Goal: Task Accomplishment & Management: Use online tool/utility

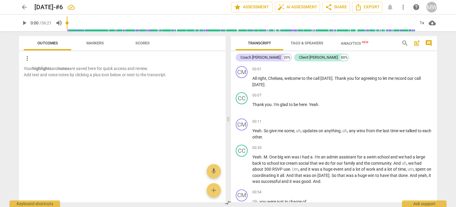
scroll to position [4606, 0]
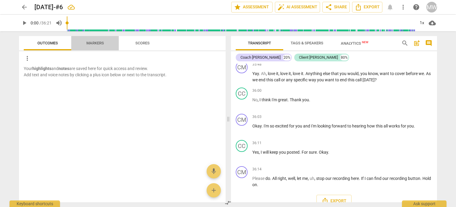
click at [98, 42] on span "Markers" at bounding box center [95, 43] width 18 height 4
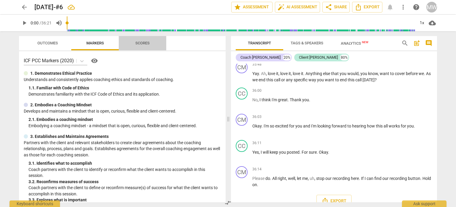
click at [145, 43] on span "Scores" at bounding box center [142, 43] width 14 height 4
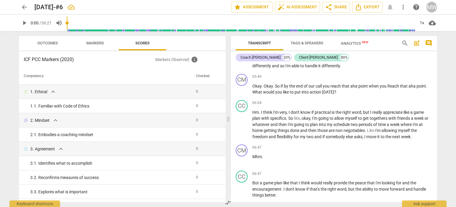
scroll to position [0, 0]
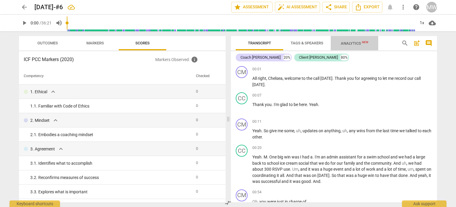
click at [356, 45] on span "Analytics New" at bounding box center [355, 43] width 28 height 4
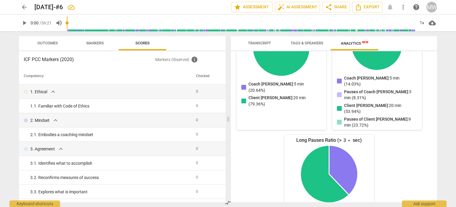
scroll to position [130, 0]
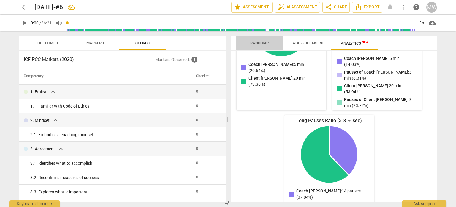
click at [257, 44] on span "Transcript" at bounding box center [259, 43] width 23 height 4
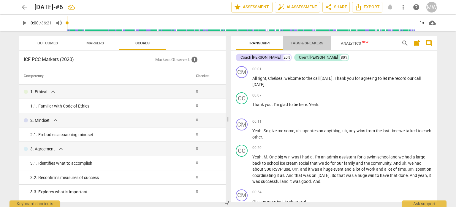
click at [307, 42] on span "Tags & Speakers" at bounding box center [307, 43] width 33 height 4
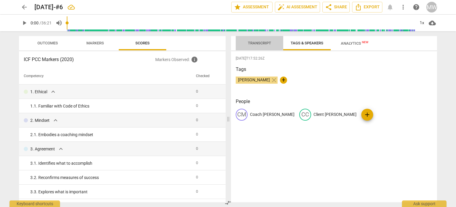
click at [261, 42] on span "Transcript" at bounding box center [259, 43] width 23 height 4
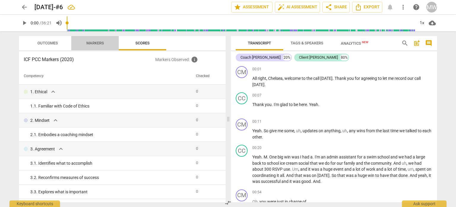
click at [94, 41] on span "Markers" at bounding box center [95, 43] width 18 height 4
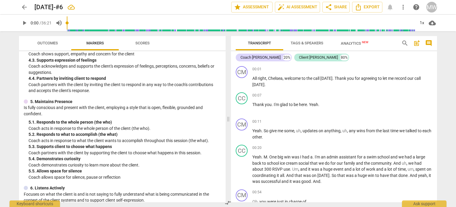
scroll to position [327, 0]
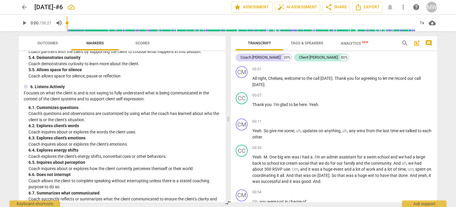
click at [48, 41] on span "Outcomes" at bounding box center [47, 43] width 21 height 4
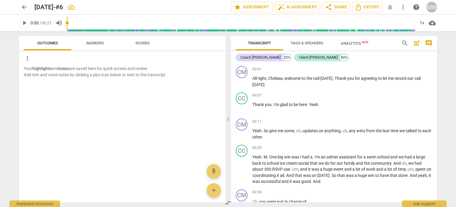
drag, startPoint x: 437, startPoint y: 64, endPoint x: 437, endPoint y: 54, distance: 9.5
click at [437, 54] on div "Transcript Tags & Speakers Analytics New search post_add comment Coach [PERSON_…" at bounding box center [335, 118] width 213 height 175
drag, startPoint x: 435, startPoint y: 65, endPoint x: 434, endPoint y: 55, distance: 9.8
click at [434, 55] on div "Coach [PERSON_NAME] 20% Client Chelsea 80% CM play_arrow pause 00:01 + Add comp…" at bounding box center [334, 126] width 206 height 151
click at [400, 68] on div "+" at bounding box center [400, 69] width 6 height 6
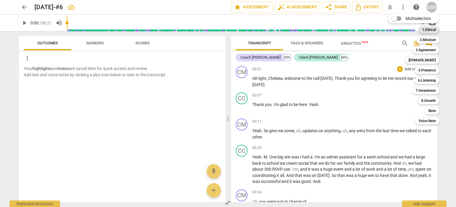
click at [425, 28] on b "1.Ethical" at bounding box center [430, 29] width 14 height 7
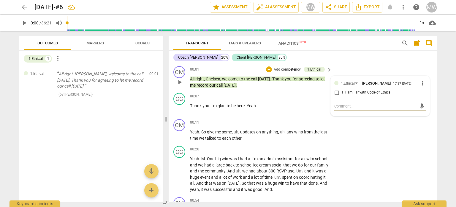
scroll to position [0, 0]
click at [355, 83] on div "1.Ethical" at bounding box center [350, 83] width 19 height 5
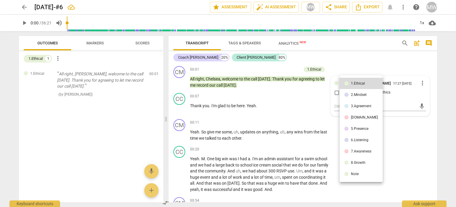
click at [421, 83] on div at bounding box center [228, 103] width 456 height 207
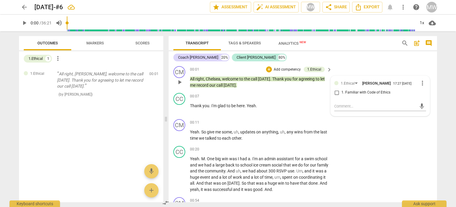
click at [335, 91] on input "1. Familiar with Code of Ethics" at bounding box center [337, 92] width 10 height 7
checkbox input "true"
click at [327, 124] on span "keyboard_arrow_right" at bounding box center [329, 122] width 7 height 7
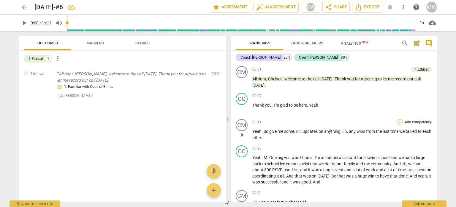
click at [399, 121] on div "+" at bounding box center [400, 122] width 6 height 6
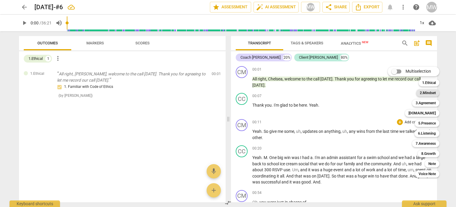
click at [432, 92] on b "2.Mindset" at bounding box center [428, 92] width 16 height 7
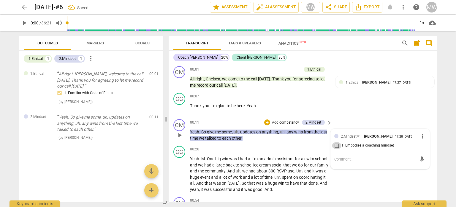
click at [335, 144] on input "1. Embodies a coaching mindset" at bounding box center [337, 145] width 10 height 7
checkbox input "true"
click at [393, 114] on div "CC play_arrow pause 00:07 + Add competency keyboard_arrow_right Thank you . I'm…" at bounding box center [303, 103] width 269 height 26
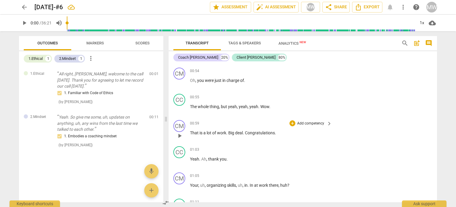
scroll to position [119, 0]
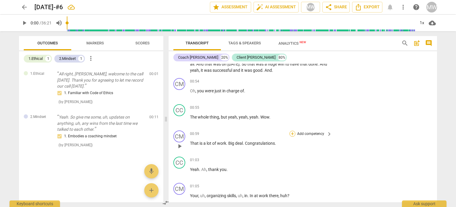
click at [291, 132] on div "+" at bounding box center [293, 133] width 6 height 6
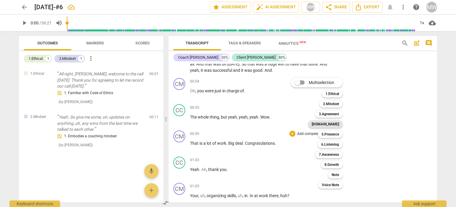
click at [339, 124] on b "[DOMAIN_NAME]" at bounding box center [325, 123] width 27 height 7
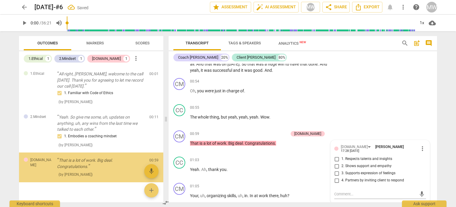
scroll to position [10, 0]
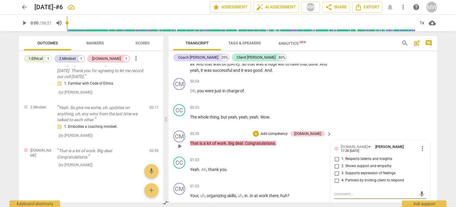
click at [336, 155] on input "1. Respects talents and insights" at bounding box center [337, 158] width 10 height 7
checkbox input "true"
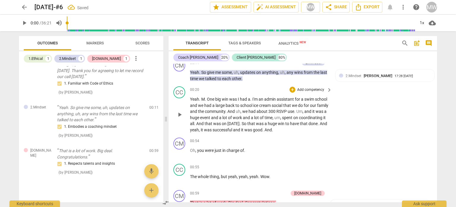
scroll to position [30, 0]
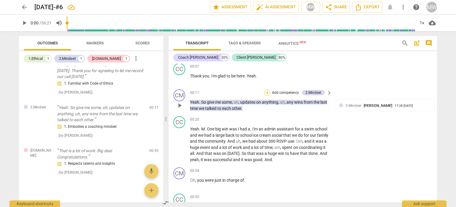
click at [264, 92] on div "+" at bounding box center [267, 92] width 6 height 6
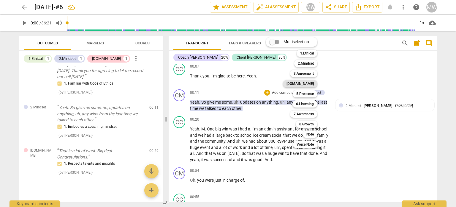
click at [312, 83] on b "[DOMAIN_NAME]" at bounding box center [300, 83] width 27 height 7
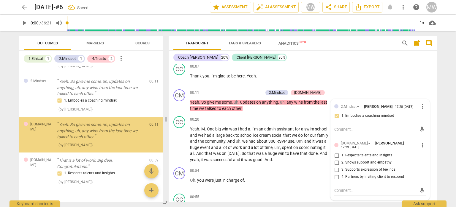
scroll to position [36, 0]
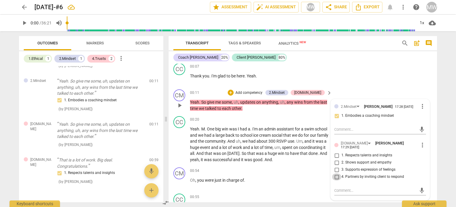
click at [335, 173] on input "4. Partners by inviting client to respond" at bounding box center [337, 176] width 10 height 7
checkbox input "true"
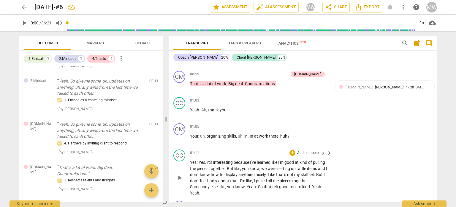
scroll to position [208, 0]
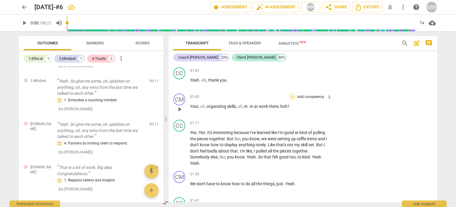
click at [292, 94] on div "+" at bounding box center [293, 97] width 6 height 6
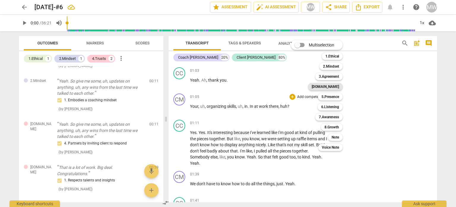
click at [338, 86] on b "[DOMAIN_NAME]" at bounding box center [325, 86] width 27 height 7
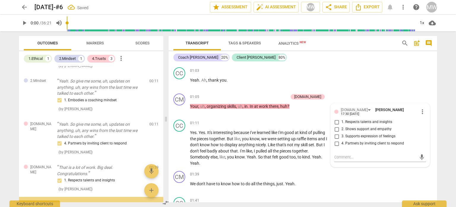
scroll to position [90, 0]
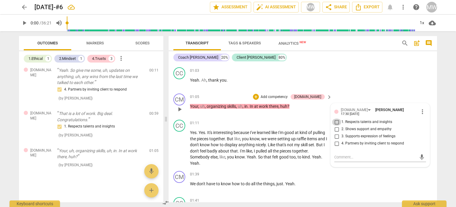
click at [335, 118] on input "1. Respects talents and insights" at bounding box center [337, 121] width 10 height 7
checkbox input "true"
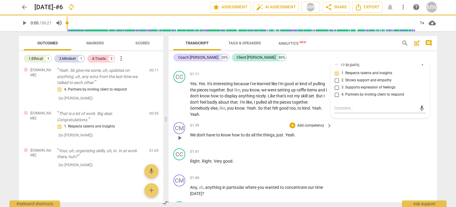
scroll to position [267, 0]
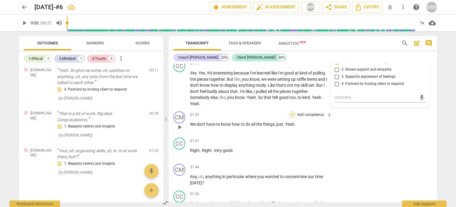
click at [292, 113] on div "+" at bounding box center [293, 114] width 6 height 6
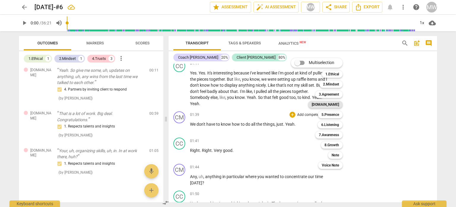
click at [335, 102] on b "[DOMAIN_NAME]" at bounding box center [325, 104] width 27 height 7
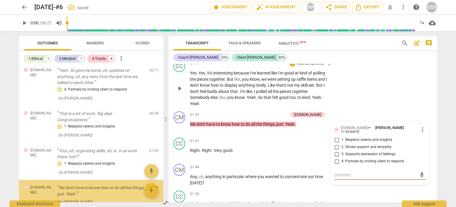
scroll to position [127, 0]
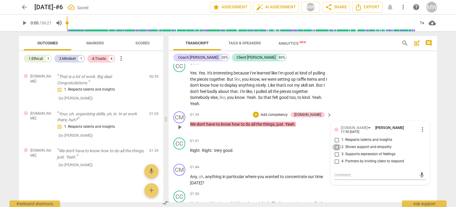
click at [335, 143] on input "2. Shows support and empathy" at bounding box center [337, 146] width 10 height 7
checkbox input "true"
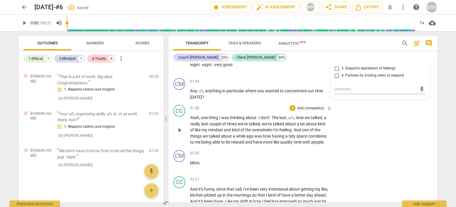
scroll to position [357, 0]
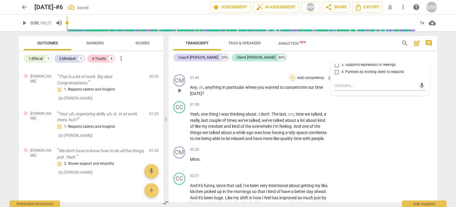
click at [291, 77] on div "+" at bounding box center [293, 78] width 6 height 6
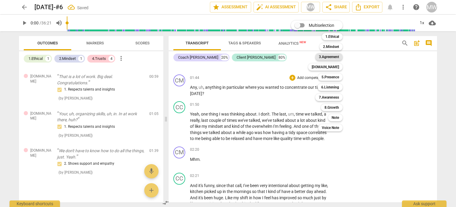
click at [333, 59] on b "3.Agreement" at bounding box center [329, 56] width 20 height 7
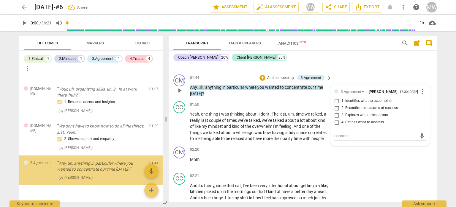
scroll to position [173, 0]
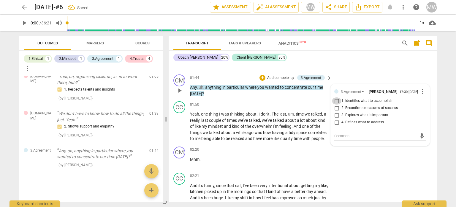
click at [336, 102] on input "1. Identifies what to accomplish" at bounding box center [337, 100] width 10 height 7
checkbox input "true"
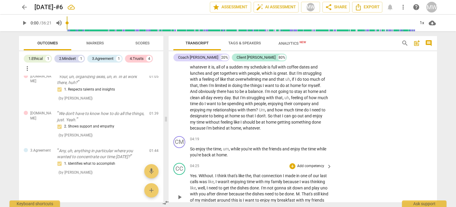
scroll to position [535, 0]
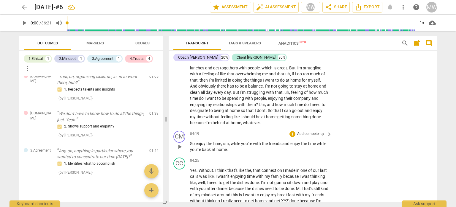
click at [318, 132] on p "Add competency" at bounding box center [311, 133] width 28 height 5
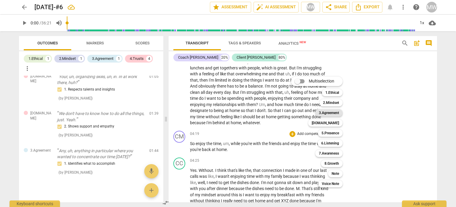
click at [336, 114] on b "3.Agreement" at bounding box center [329, 112] width 20 height 7
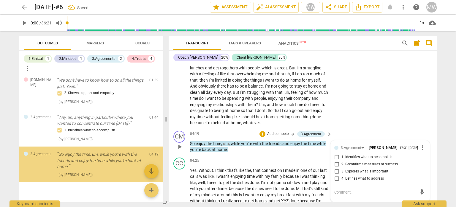
scroll to position [216, 0]
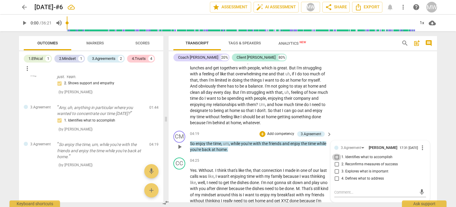
click at [335, 156] on input "1. Identifies what to accomplish" at bounding box center [337, 156] width 10 height 7
checkbox input "true"
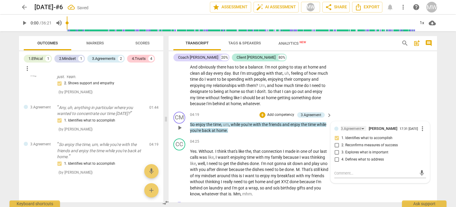
scroll to position [565, 0]
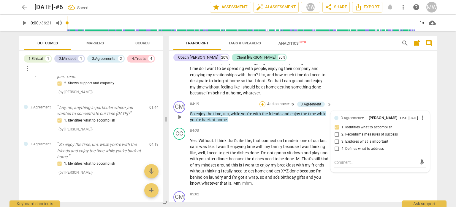
click at [262, 101] on div "+" at bounding box center [263, 104] width 6 height 6
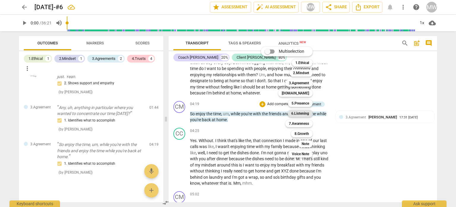
click at [301, 113] on b "6.Listening" at bounding box center [300, 113] width 18 height 7
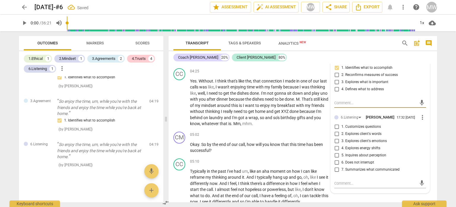
scroll to position [654, 0]
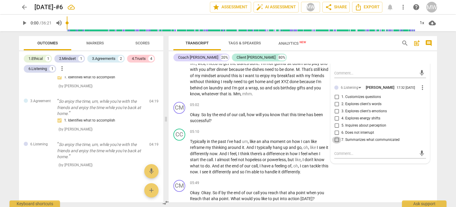
click at [336, 141] on input "7. Summarizes what communicated" at bounding box center [337, 139] width 10 height 7
checkbox input "true"
click at [293, 103] on div "+" at bounding box center [293, 105] width 6 height 6
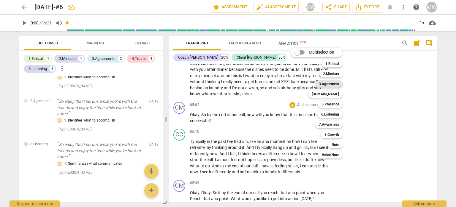
click at [327, 83] on b "3.Agreement" at bounding box center [329, 83] width 20 height 7
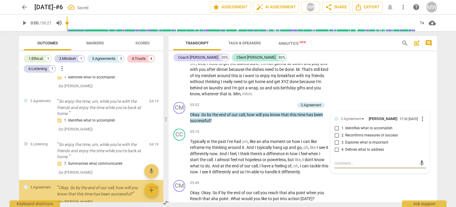
scroll to position [297, 0]
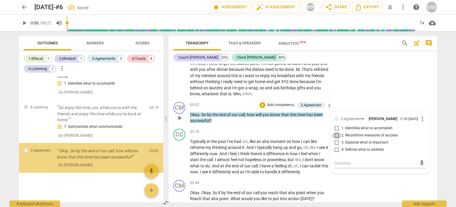
click at [336, 135] on input "2. Reconfirms measures of success" at bounding box center [337, 135] width 10 height 7
checkbox input "true"
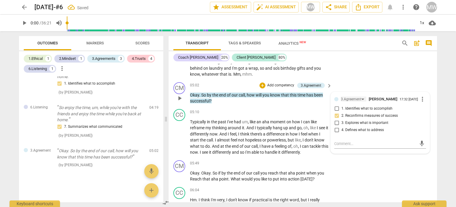
scroll to position [683, 0]
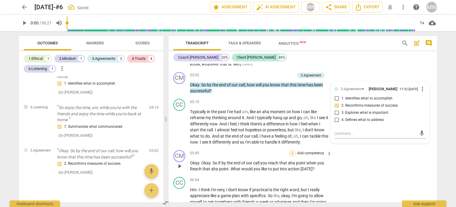
click at [291, 150] on div "+" at bounding box center [293, 153] width 6 height 6
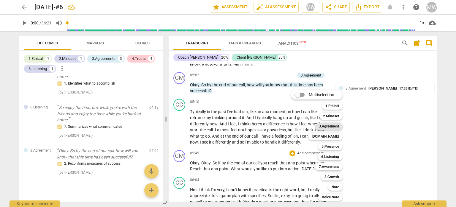
click at [338, 126] on b "3.Agreement" at bounding box center [329, 125] width 20 height 7
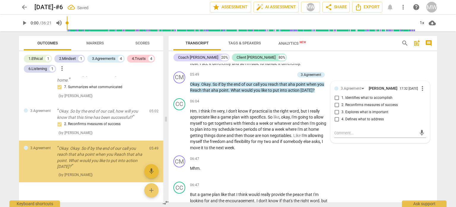
scroll to position [346, 0]
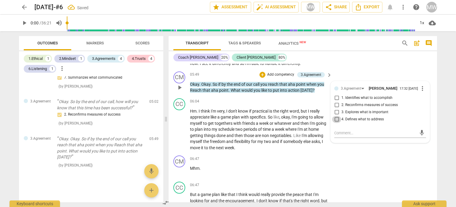
click at [335, 119] on input "4. Defines what to address" at bounding box center [337, 119] width 10 height 7
checkbox input "true"
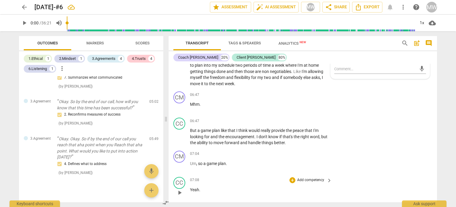
scroll to position [851, 0]
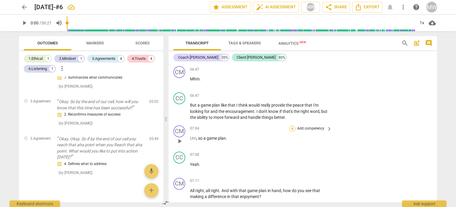
click at [291, 126] on div "+" at bounding box center [293, 128] width 6 height 6
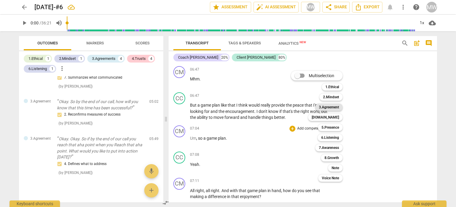
click at [334, 109] on b "3.Agreement" at bounding box center [329, 106] width 20 height 7
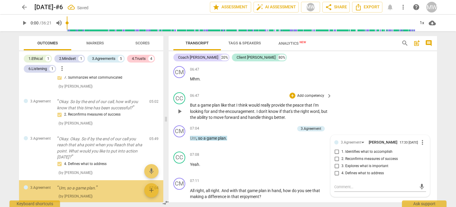
scroll to position [377, 0]
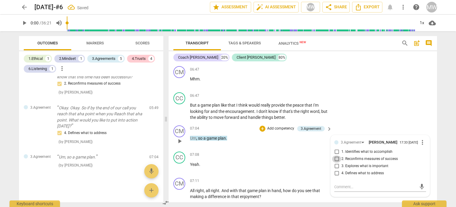
click at [335, 157] on input "2. Reconfirms measures of success" at bounding box center [337, 158] width 10 height 7
checkbox input "true"
click at [275, 126] on p "Add competency" at bounding box center [281, 128] width 28 height 5
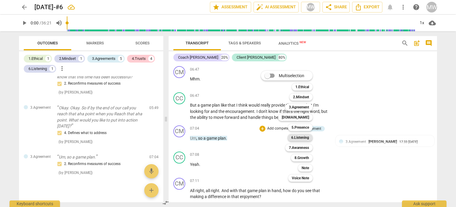
click at [301, 136] on b "6.Listening" at bounding box center [300, 137] width 18 height 7
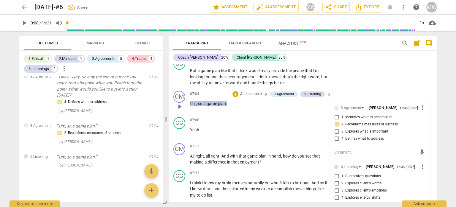
scroll to position [910, 0]
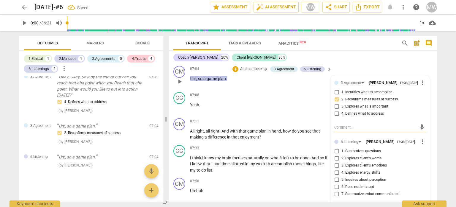
click at [335, 193] on input "7. Summarizes what communicated" at bounding box center [337, 193] width 10 height 7
checkbox input "true"
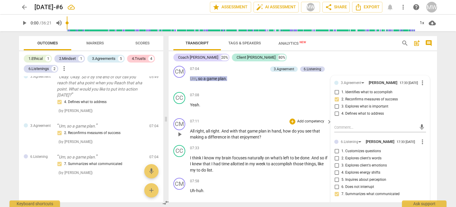
click at [296, 118] on div "+ Add competency" at bounding box center [307, 121] width 35 height 6
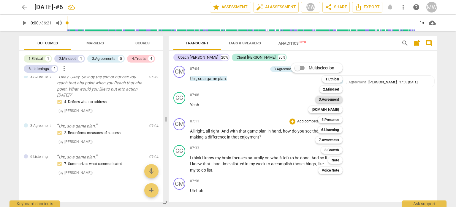
click at [327, 101] on b "3.Agreement" at bounding box center [329, 99] width 20 height 7
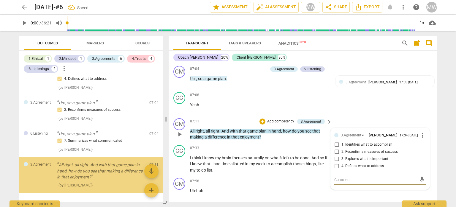
scroll to position [451, 0]
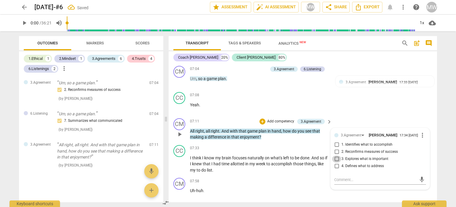
click at [336, 158] on input "3. Explores what is important" at bounding box center [337, 158] width 10 height 7
checkbox input "true"
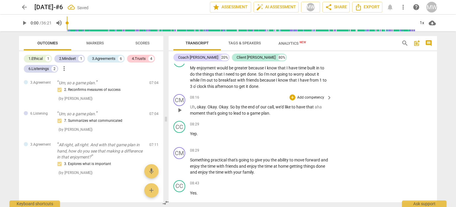
scroll to position [1089, 0]
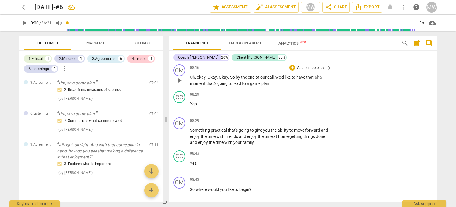
click at [316, 65] on p "Add competency" at bounding box center [311, 67] width 28 height 5
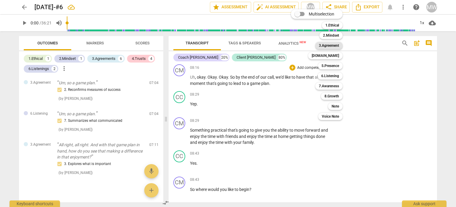
click at [327, 47] on b "3.Agreement" at bounding box center [329, 45] width 20 height 7
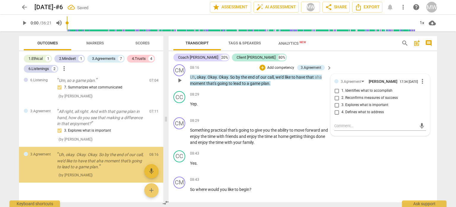
scroll to position [494, 0]
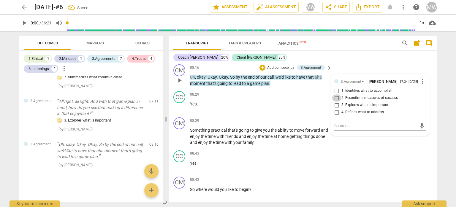
click at [337, 96] on input "2. Reconfirms measures of success" at bounding box center [337, 97] width 10 height 7
checkbox input "true"
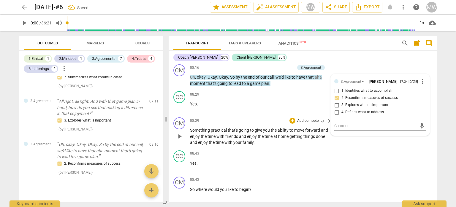
click at [315, 118] on p "Add competency" at bounding box center [311, 120] width 28 height 5
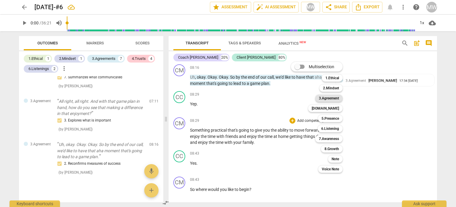
click at [327, 99] on b "3.Agreement" at bounding box center [329, 97] width 20 height 7
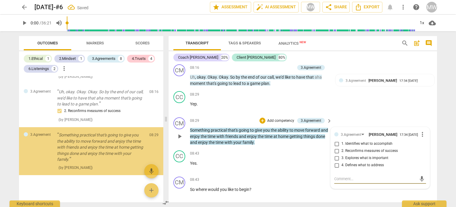
scroll to position [549, 0]
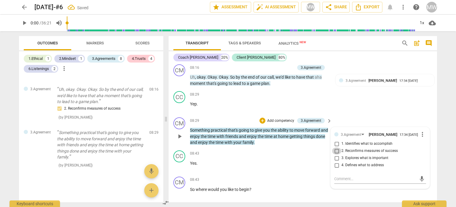
click at [336, 149] on input "2. Reconfirms measures of success" at bounding box center [337, 150] width 10 height 7
checkbox input "true"
click at [273, 118] on p "Add competency" at bounding box center [281, 120] width 28 height 5
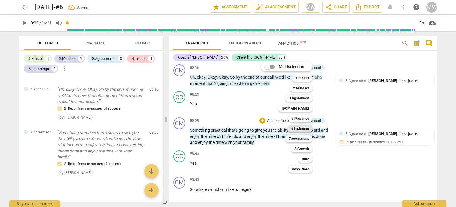
click at [297, 129] on b "6.Listening" at bounding box center [300, 128] width 18 height 7
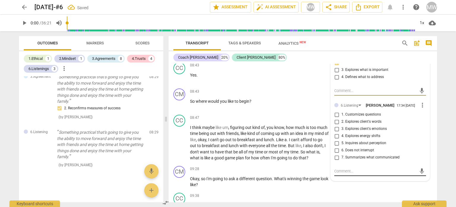
scroll to position [1178, 0]
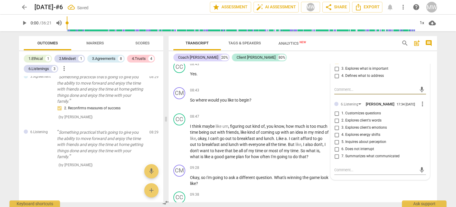
click at [335, 158] on input "7. Summarizes what communicated" at bounding box center [337, 155] width 10 height 7
checkbox input "true"
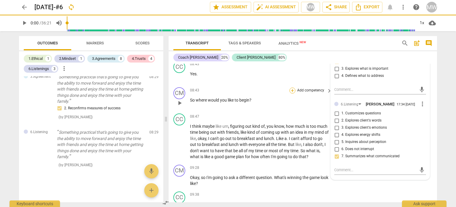
click at [291, 88] on div "+" at bounding box center [293, 90] width 6 height 6
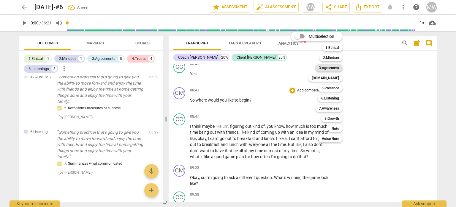
click at [333, 69] on b "3.Agreement" at bounding box center [329, 67] width 20 height 7
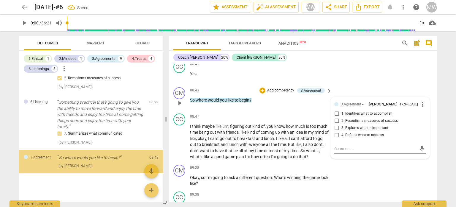
scroll to position [636, 0]
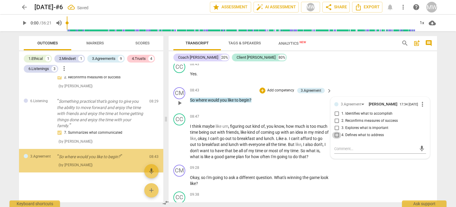
click at [337, 133] on input "4. Defines what to address" at bounding box center [337, 134] width 10 height 7
checkbox input "true"
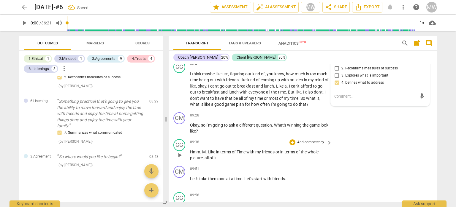
scroll to position [1237, 0]
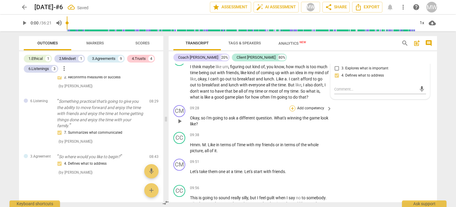
click at [291, 105] on div "+" at bounding box center [293, 108] width 6 height 6
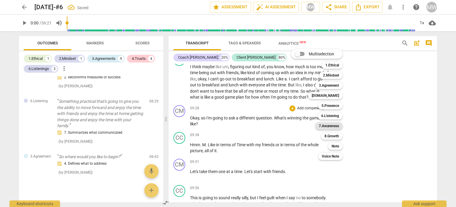
click at [337, 126] on b "7.Awareness" at bounding box center [329, 125] width 20 height 7
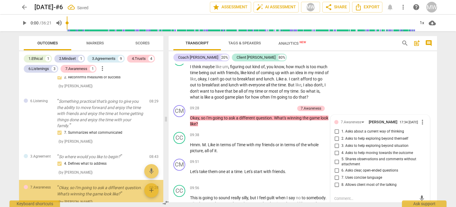
scroll to position [672, 0]
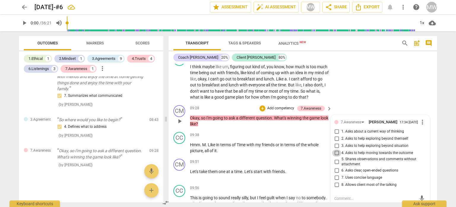
click at [335, 151] on input "4. Asks to help moving towards the outcome" at bounding box center [337, 152] width 10 height 7
checkbox input "true"
click at [267, 105] on p "Add competency" at bounding box center [281, 107] width 28 height 5
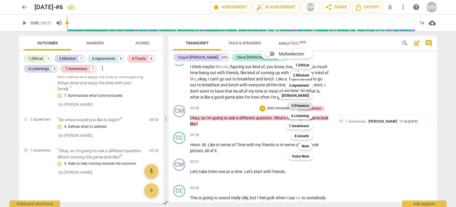
click at [301, 105] on b "5.Presence" at bounding box center [301, 105] width 18 height 7
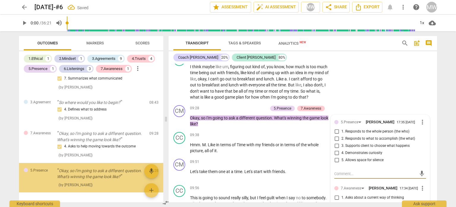
scroll to position [710, 0]
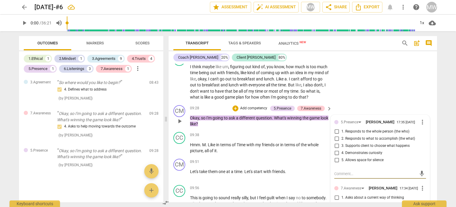
click at [336, 151] on input "4. Demonstrates curiosity" at bounding box center [337, 152] width 10 height 7
checkbox input "true"
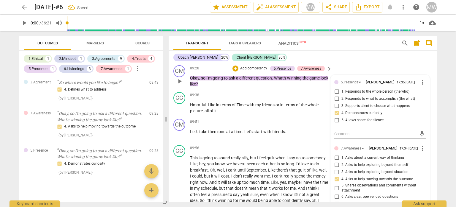
scroll to position [1267, 0]
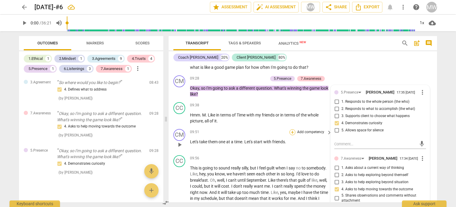
click at [291, 129] on div "+" at bounding box center [293, 132] width 6 height 6
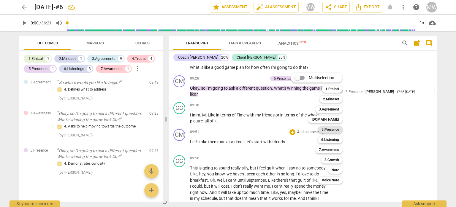
click at [330, 130] on b "5.Presence" at bounding box center [331, 129] width 18 height 7
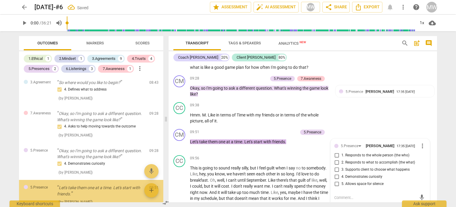
scroll to position [746, 0]
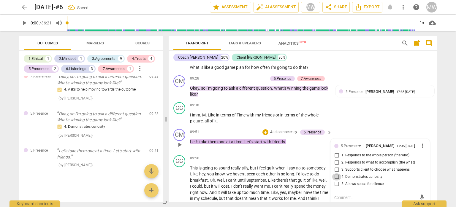
click at [336, 175] on input "4. Demonstrates curiosity" at bounding box center [337, 176] width 10 height 7
checkbox input "true"
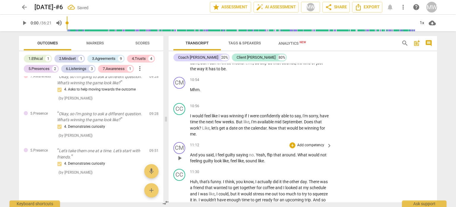
scroll to position [1445, 0]
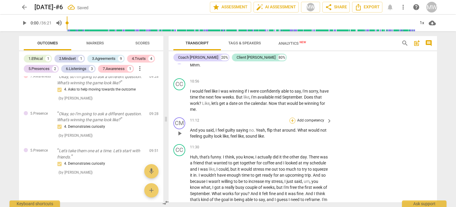
click at [292, 117] on div "+" at bounding box center [293, 120] width 6 height 6
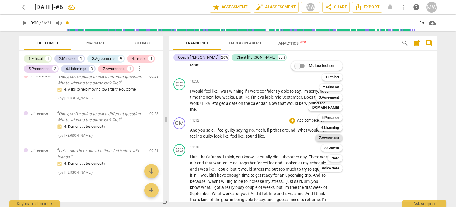
click at [334, 136] on b "7.Awareness" at bounding box center [329, 137] width 20 height 7
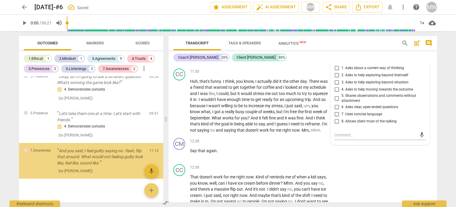
scroll to position [790, 0]
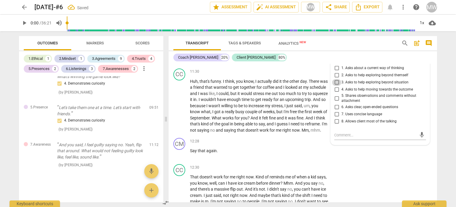
click at [335, 80] on input "3. Asks to help exploring beyond situation" at bounding box center [337, 82] width 10 height 7
checkbox input "true"
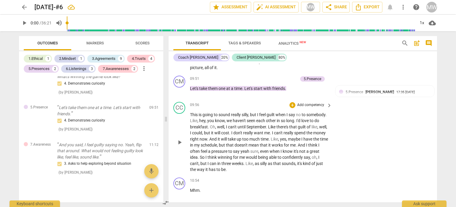
scroll to position [1224, 0]
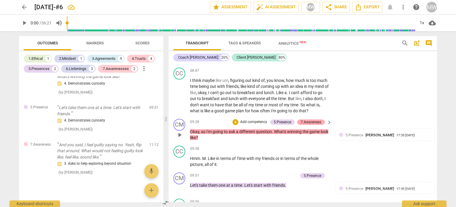
click at [319, 119] on div "7.Awareness" at bounding box center [311, 121] width 21 height 5
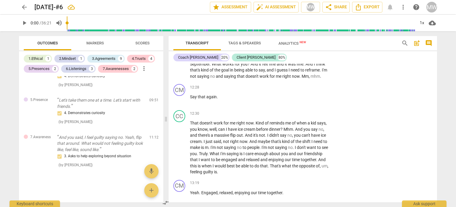
scroll to position [1580, 0]
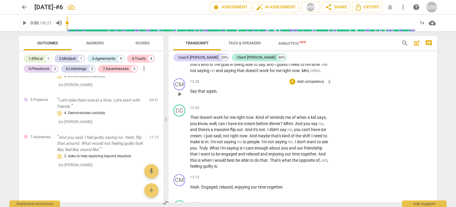
click at [302, 83] on p "Add competency" at bounding box center [311, 81] width 28 height 5
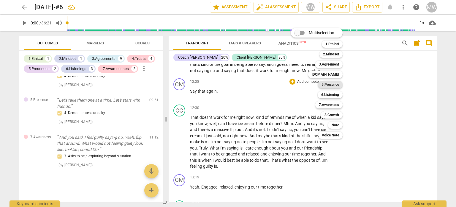
click at [325, 83] on b "5.Presence" at bounding box center [331, 84] width 18 height 7
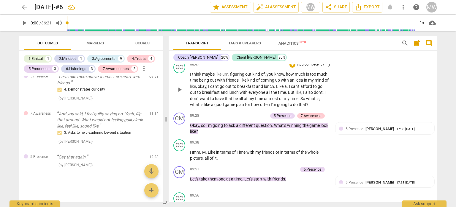
scroll to position [1194, 0]
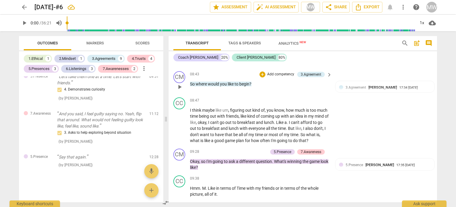
click at [267, 72] on p "Add competency" at bounding box center [281, 74] width 28 height 5
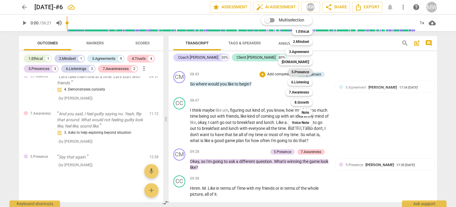
click at [300, 70] on b "5.Presence" at bounding box center [301, 71] width 18 height 7
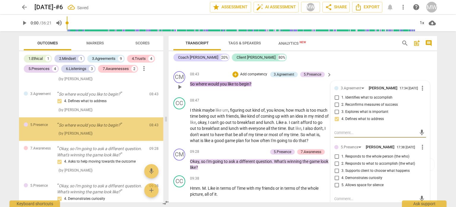
scroll to position [688, 0]
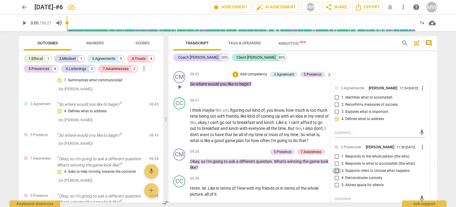
click at [334, 170] on input "3. Supports client to choose what happens" at bounding box center [337, 170] width 10 height 7
checkbox input "true"
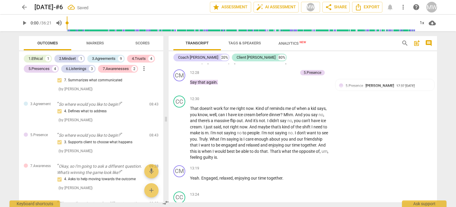
scroll to position [1580, 0]
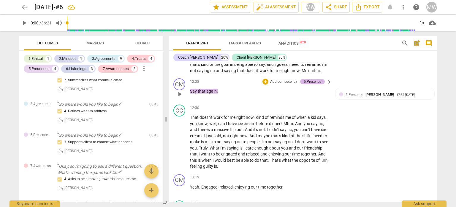
click at [314, 82] on div "5.Presence" at bounding box center [313, 81] width 18 height 5
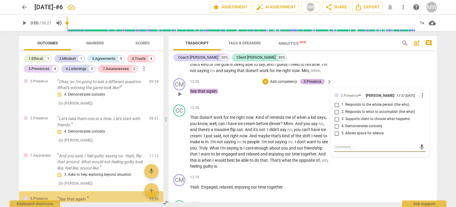
scroll to position [851, 0]
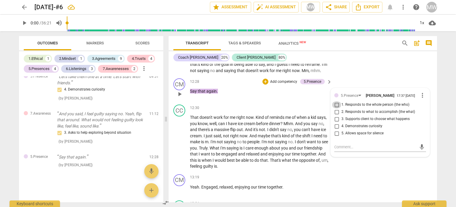
click at [335, 108] on input "1. Responds to the whole person (the who)" at bounding box center [337, 104] width 10 height 7
checkbox input "true"
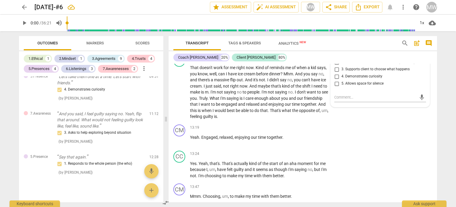
scroll to position [1580, 0]
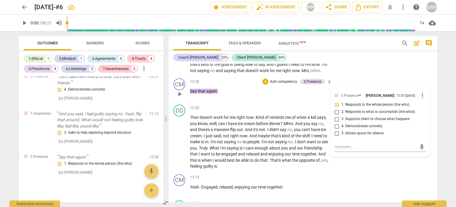
click at [279, 81] on p "Add competency" at bounding box center [284, 81] width 28 height 5
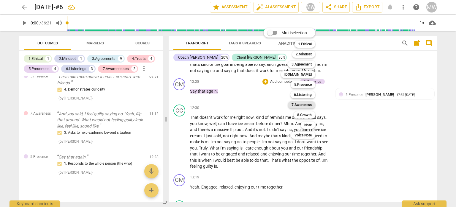
click at [295, 105] on b "7.Awareness" at bounding box center [302, 104] width 20 height 7
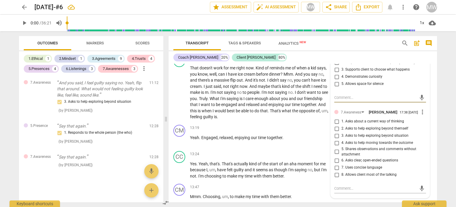
scroll to position [1640, 0]
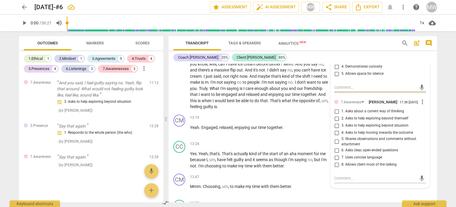
click at [335, 154] on input "6. Asks clear, open-ended questions" at bounding box center [337, 149] width 10 height 7
checkbox input "true"
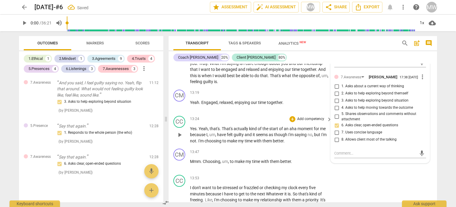
scroll to position [1669, 0]
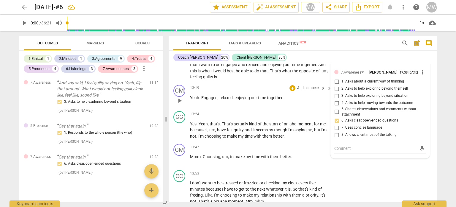
click at [298, 90] on p "Add competency" at bounding box center [311, 87] width 28 height 5
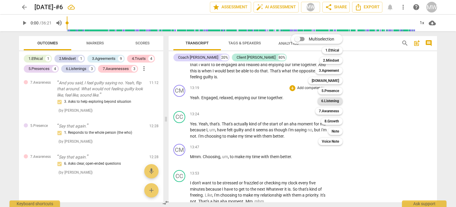
click at [330, 102] on b "6.Listening" at bounding box center [331, 100] width 18 height 7
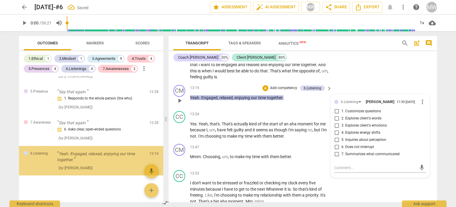
scroll to position [919, 0]
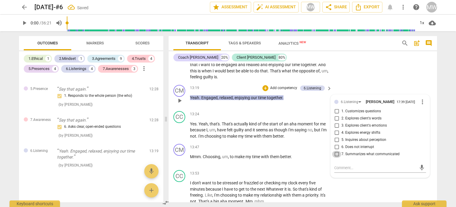
click at [337, 157] on input "7. Summarizes what communicated" at bounding box center [337, 153] width 10 height 7
checkbox input "true"
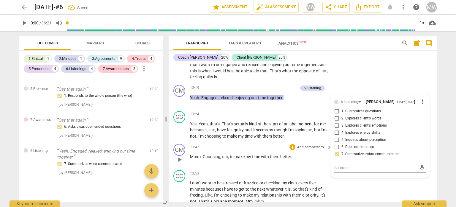
click at [302, 148] on p "Add competency" at bounding box center [311, 146] width 28 height 5
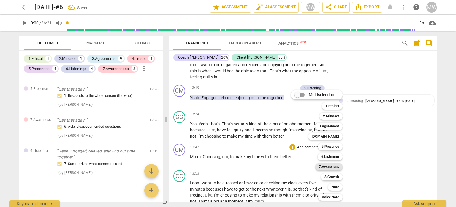
click at [326, 166] on b "7.Awareness" at bounding box center [329, 166] width 20 height 7
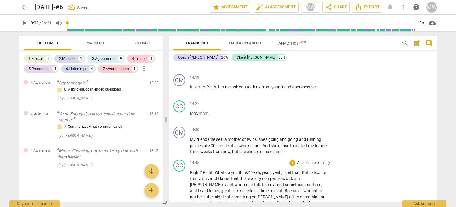
scroll to position [1866, 0]
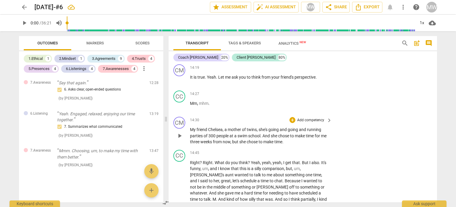
click at [297, 120] on p "Add competency" at bounding box center [311, 119] width 28 height 5
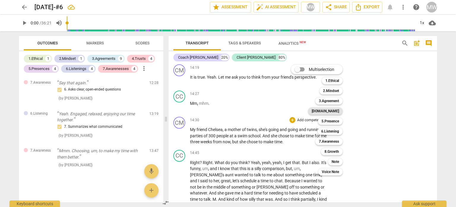
click at [332, 111] on b "[DOMAIN_NAME]" at bounding box center [325, 110] width 27 height 7
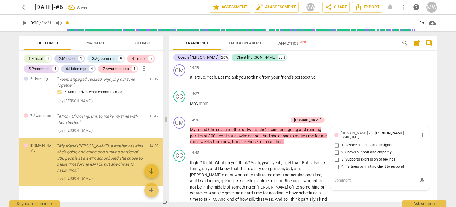
scroll to position [1004, 0]
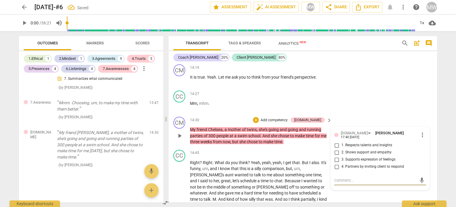
click at [336, 143] on input "1. Respects talents and insights" at bounding box center [337, 144] width 10 height 7
checkbox input "true"
click at [285, 120] on p "Add competency" at bounding box center [274, 119] width 28 height 5
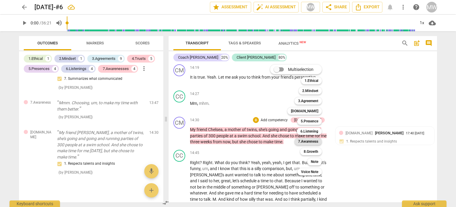
click at [308, 142] on b "7.Awareness" at bounding box center [308, 141] width 20 height 7
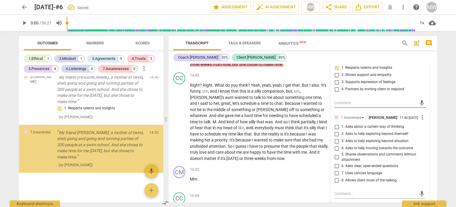
scroll to position [1955, 0]
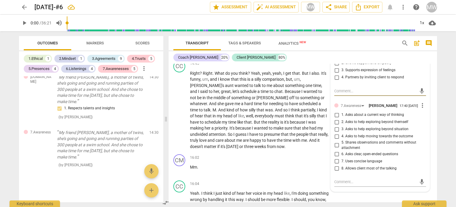
click at [336, 144] on input "5. Shares observations and comments without attachment" at bounding box center [337, 144] width 10 height 7
checkbox input "true"
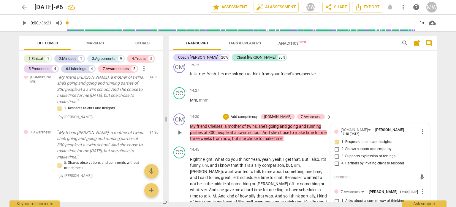
scroll to position [1866, 0]
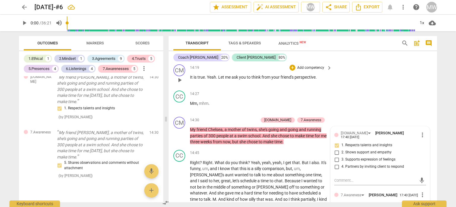
click at [295, 67] on div "+ Add competency" at bounding box center [307, 67] width 35 height 6
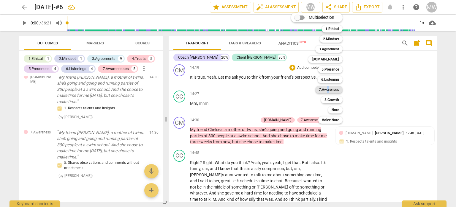
click at [328, 91] on b "7.Awareness" at bounding box center [329, 89] width 20 height 7
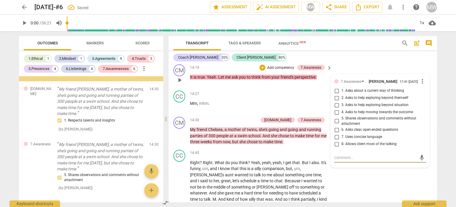
scroll to position [1004, 0]
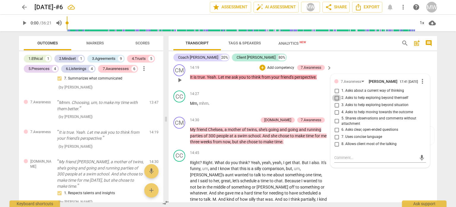
click at [335, 101] on input "2. Asks to help exploring beyond themself" at bounding box center [337, 97] width 10 height 7
checkbox input "true"
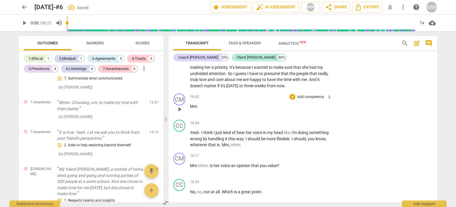
scroll to position [2044, 0]
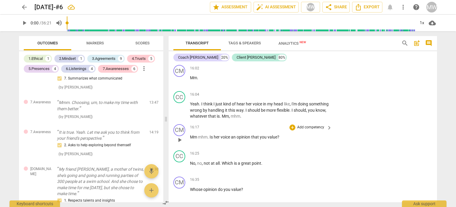
click at [300, 127] on p "Add competency" at bounding box center [311, 127] width 28 height 5
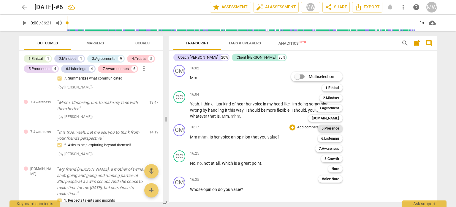
click at [325, 129] on b "5.Presence" at bounding box center [331, 128] width 18 height 7
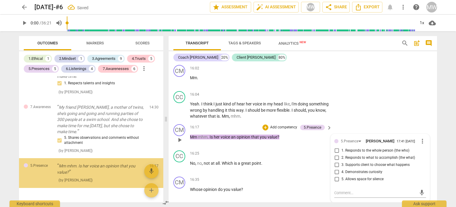
scroll to position [1137, 0]
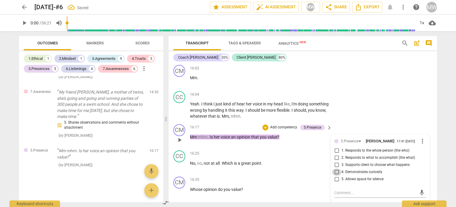
click at [336, 174] on input "4. Demonstrates curiosity" at bounding box center [337, 171] width 10 height 7
checkbox input "true"
click at [277, 127] on p "Add competency" at bounding box center [284, 127] width 28 height 5
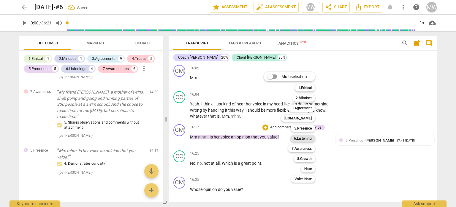
click at [296, 138] on b "6.Listening" at bounding box center [303, 138] width 18 height 7
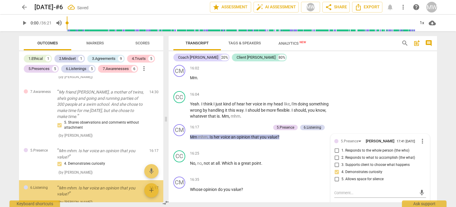
scroll to position [1173, 0]
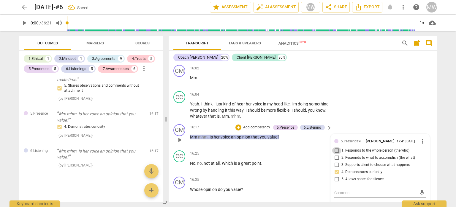
click at [336, 152] on input "1. Responds to the whole person (the who)" at bounding box center [337, 150] width 10 height 7
checkbox input "true"
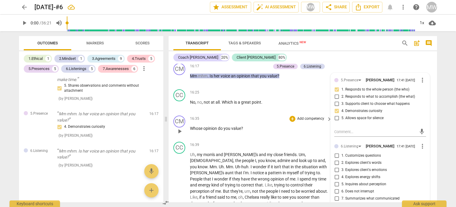
scroll to position [2133, 0]
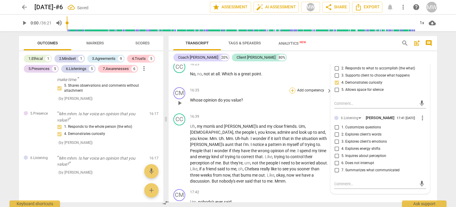
click at [291, 88] on div "+" at bounding box center [293, 90] width 6 height 6
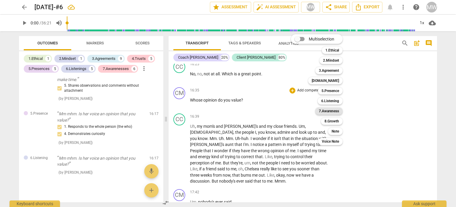
click at [338, 112] on b "7.Awareness" at bounding box center [329, 110] width 20 height 7
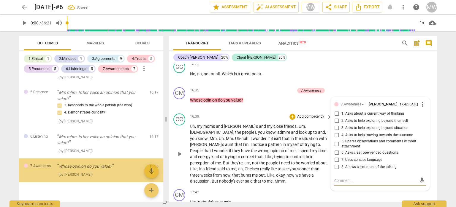
scroll to position [1204, 0]
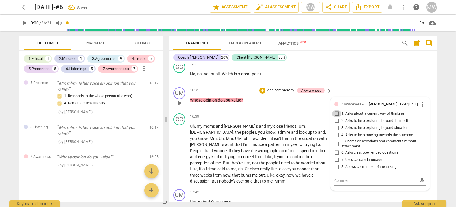
click at [335, 116] on input "1. Asks about a current way of thinking" at bounding box center [337, 113] width 10 height 7
click at [337, 115] on input "1. Asks about a current way of thinking" at bounding box center [337, 113] width 10 height 7
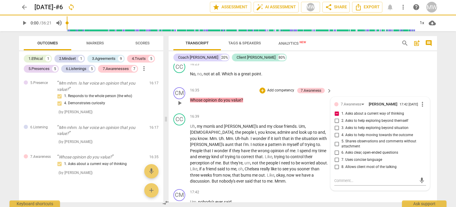
click at [335, 116] on input "1. Asks about a current way of thinking" at bounding box center [337, 113] width 10 height 7
checkbox input "false"
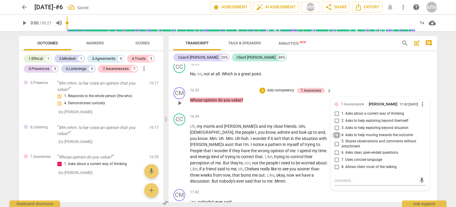
click at [336, 136] on input "4. Asks to help moving towards the outcome" at bounding box center [337, 134] width 10 height 7
checkbox input "true"
click at [336, 155] on input "6. Asks clear, open-ended questions" at bounding box center [337, 152] width 10 height 7
checkbox input "true"
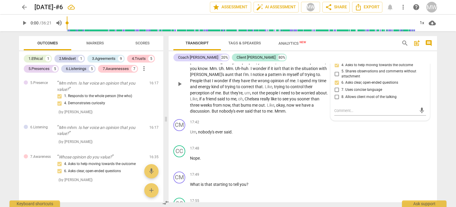
scroll to position [2193, 0]
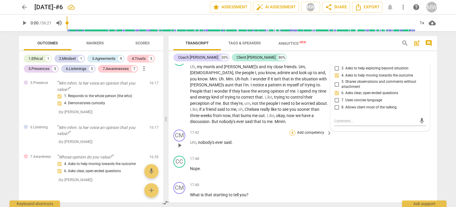
click at [290, 130] on div "+" at bounding box center [293, 133] width 6 height 6
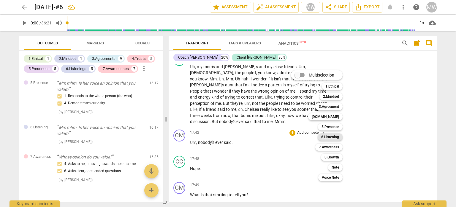
click at [334, 138] on b "6.Listening" at bounding box center [331, 136] width 18 height 7
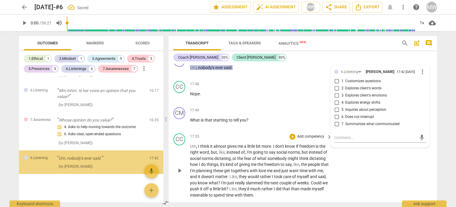
scroll to position [1242, 0]
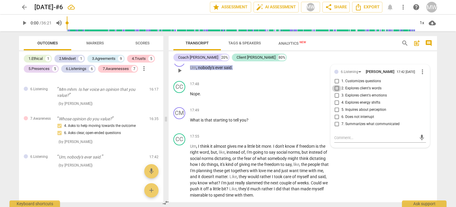
click at [334, 85] on input "2. Explores client's words" at bounding box center [337, 88] width 10 height 7
checkbox input "true"
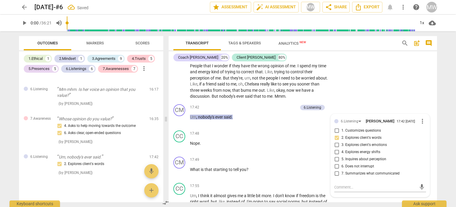
scroll to position [2208, 0]
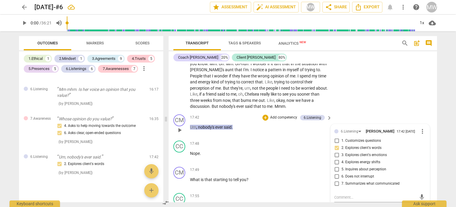
click at [281, 115] on p "Add competency" at bounding box center [284, 117] width 28 height 5
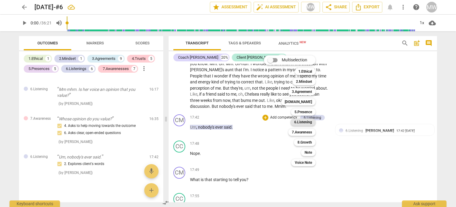
click at [301, 123] on b "6.Listening" at bounding box center [303, 121] width 18 height 7
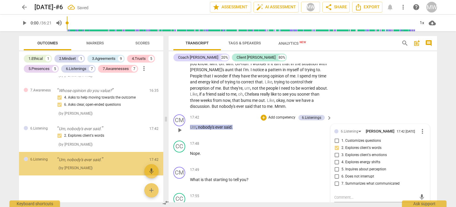
scroll to position [1273, 0]
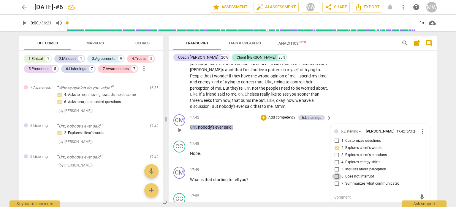
click at [335, 173] on input "6. Does not interrupt" at bounding box center [337, 176] width 10 height 7
checkbox input "true"
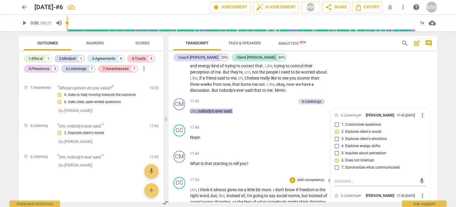
scroll to position [2238, 0]
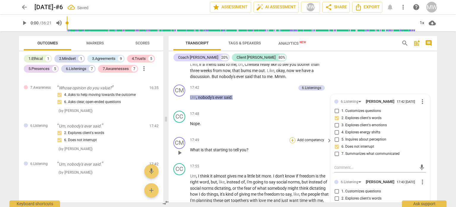
click at [291, 137] on div "+" at bounding box center [293, 140] width 6 height 6
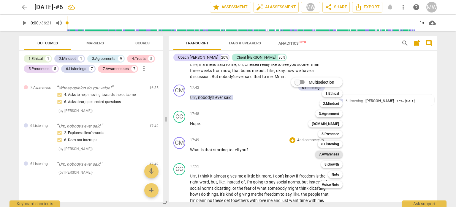
click at [335, 153] on b "7.Awareness" at bounding box center [329, 153] width 20 height 7
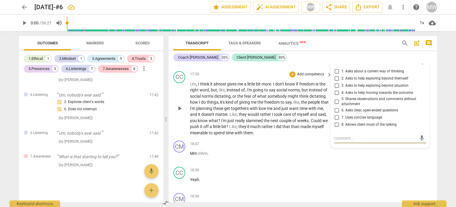
scroll to position [2300, 0]
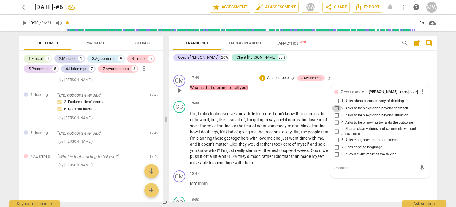
click at [336, 105] on input "2. Asks to help exploring beyond themself" at bounding box center [337, 108] width 10 height 7
checkbox input "true"
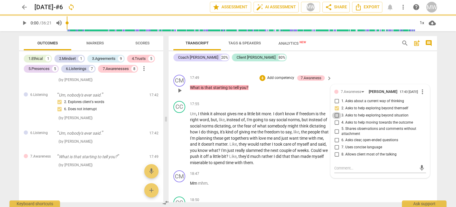
click at [336, 112] on input "3. Asks to help exploring beyond situation" at bounding box center [337, 115] width 10 height 7
checkbox input "true"
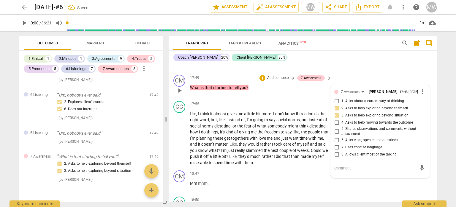
click at [276, 75] on p "Add competency" at bounding box center [281, 77] width 28 height 5
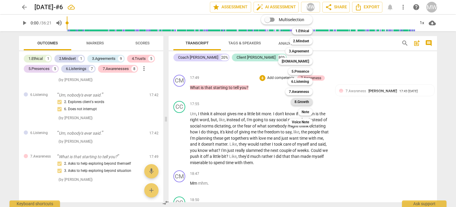
click at [301, 101] on b "8.Growth" at bounding box center [302, 101] width 15 height 7
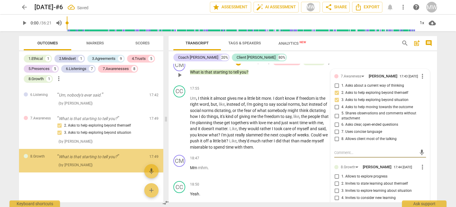
scroll to position [2330, 0]
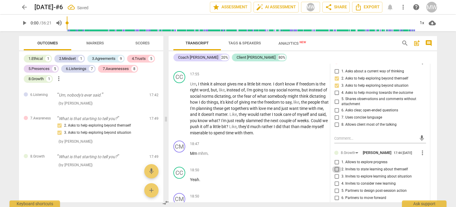
click at [335, 166] on input "2. Invites to state learning about themself" at bounding box center [337, 169] width 10 height 7
checkbox input "true"
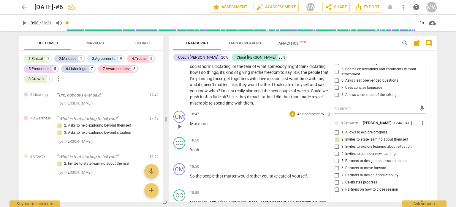
scroll to position [2389, 0]
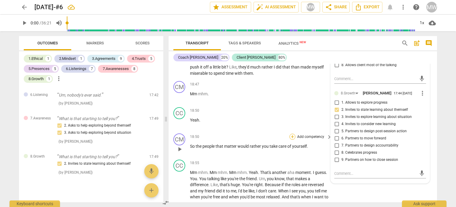
click at [293, 133] on div "+" at bounding box center [293, 136] width 6 height 6
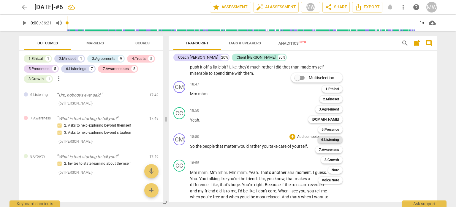
click at [330, 141] on b "6.Listening" at bounding box center [331, 139] width 18 height 7
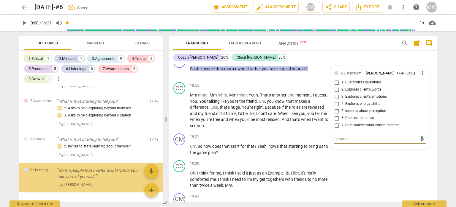
scroll to position [1389, 0]
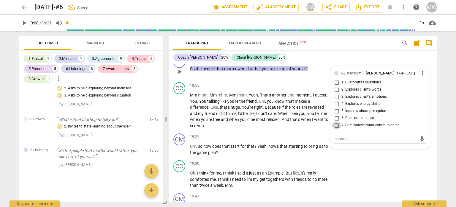
click at [337, 122] on input "7. Summarizes what communicated" at bounding box center [337, 125] width 10 height 7
checkbox input "true"
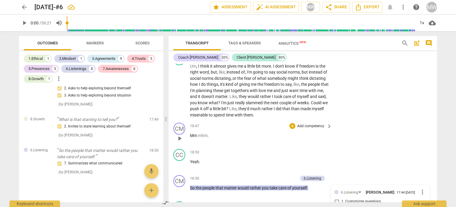
scroll to position [2318, 0]
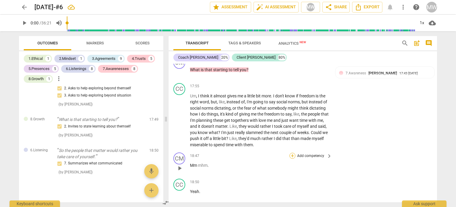
click at [291, 152] on div "+" at bounding box center [293, 155] width 6 height 6
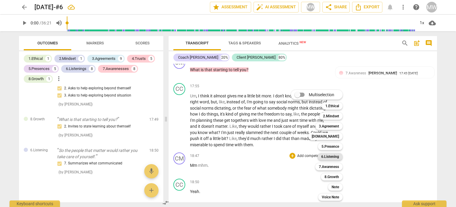
click at [330, 155] on b "6.Listening" at bounding box center [331, 156] width 18 height 7
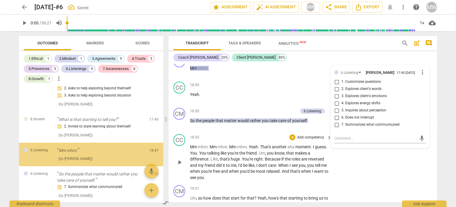
scroll to position [1399, 0]
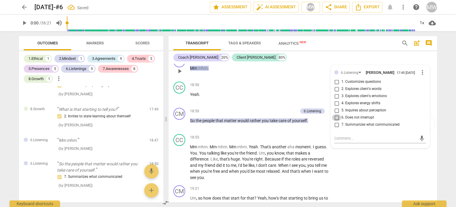
click at [336, 114] on input "6. Does not interrupt" at bounding box center [337, 117] width 10 height 7
checkbox input "true"
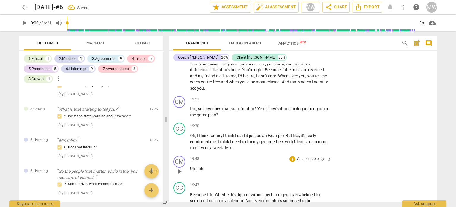
scroll to position [2444, 0]
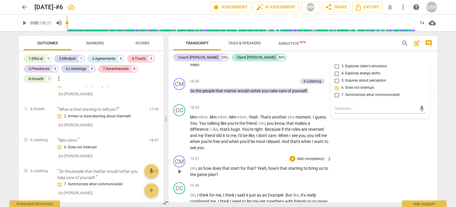
click at [290, 155] on div "+ Add competency" at bounding box center [307, 158] width 35 height 6
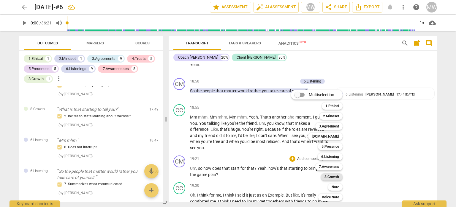
click at [329, 175] on b "8.Growth" at bounding box center [332, 176] width 15 height 7
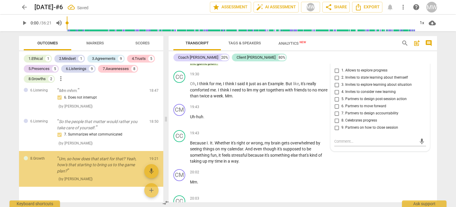
scroll to position [1463, 0]
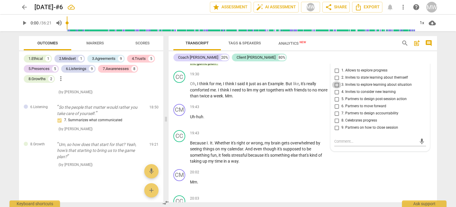
click at [336, 81] on input "3. Invites to explore learning about situation" at bounding box center [337, 84] width 10 height 7
checkbox input "true"
click at [336, 103] on input "6. Partners to move forward" at bounding box center [337, 106] width 10 height 7
checkbox input "true"
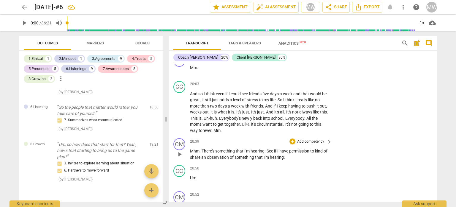
scroll to position [2674, 0]
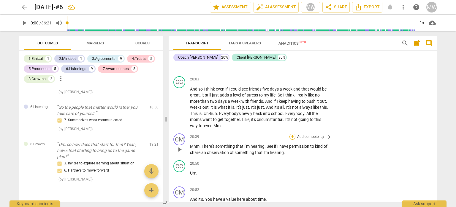
click at [291, 133] on div "+" at bounding box center [293, 136] width 6 height 6
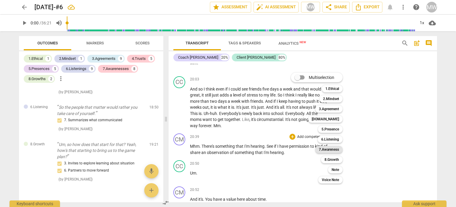
click at [334, 151] on b "7.Awareness" at bounding box center [329, 149] width 20 height 7
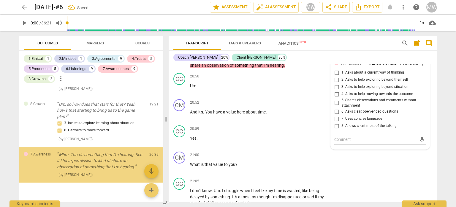
scroll to position [1513, 0]
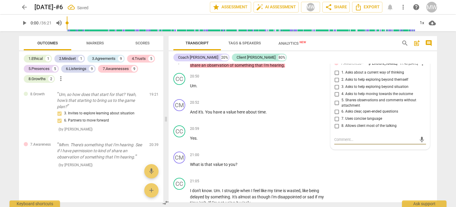
click at [336, 99] on input "5. Shares observations and comments without attachment" at bounding box center [337, 102] width 10 height 7
checkbox input "true"
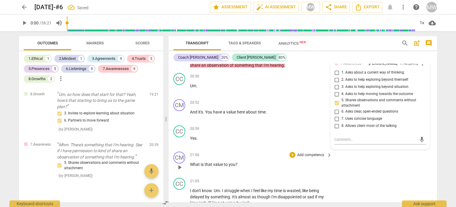
scroll to position [2732, 0]
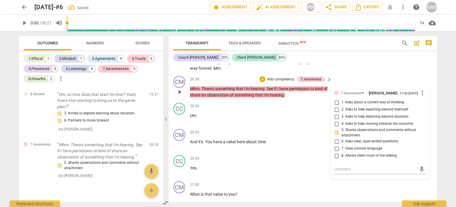
click at [275, 77] on p "Add competency" at bounding box center [281, 79] width 28 height 5
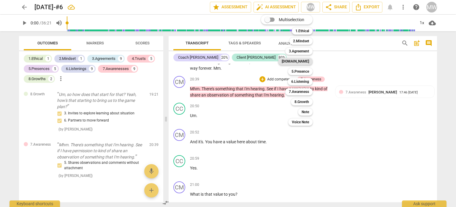
click at [303, 62] on b "[DOMAIN_NAME]" at bounding box center [295, 61] width 27 height 7
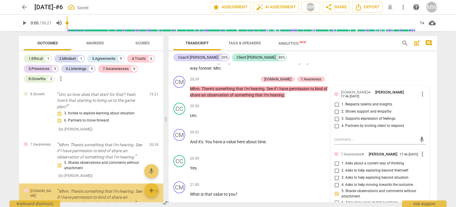
scroll to position [1559, 0]
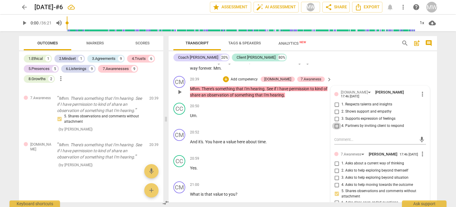
click at [334, 122] on input "4. Partners by inviting client to respond" at bounding box center [337, 125] width 10 height 7
checkbox input "true"
click at [256, 77] on p "Add competency" at bounding box center [244, 79] width 28 height 5
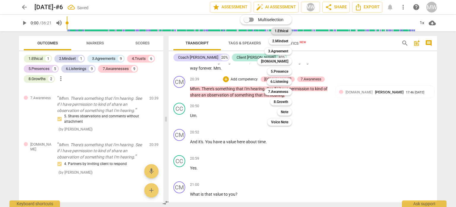
click at [283, 33] on b "1.Ethical" at bounding box center [282, 30] width 14 height 7
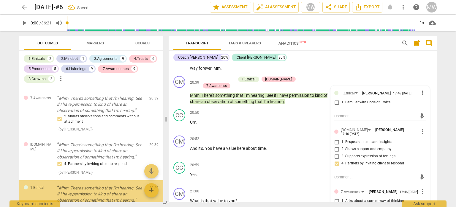
scroll to position [1603, 0]
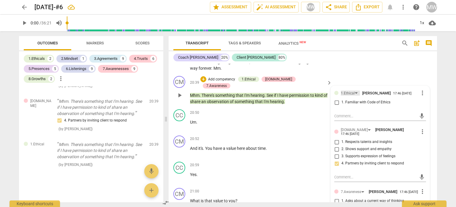
click at [350, 90] on div "1.Ethical" at bounding box center [348, 93] width 14 height 6
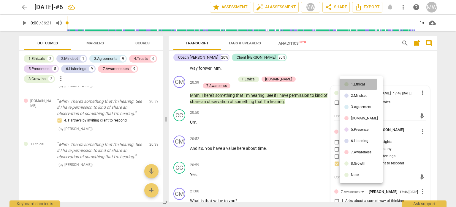
click at [351, 83] on li "1.Ethical" at bounding box center [361, 83] width 43 height 11
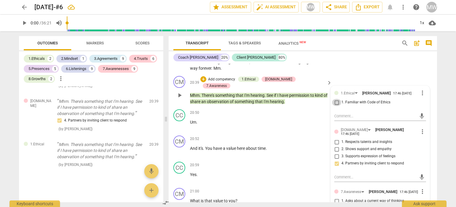
click at [336, 99] on input "1. Familiar with Code of Ethics" at bounding box center [337, 102] width 10 height 7
click at [335, 99] on input "1. Familiar with Code of Ethics" at bounding box center [337, 102] width 10 height 7
checkbox input "false"
click at [256, 76] on div "1.Ethical" at bounding box center [249, 78] width 14 height 5
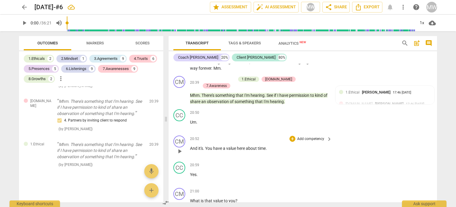
click at [311, 136] on p "Add competency" at bounding box center [311, 138] width 28 height 5
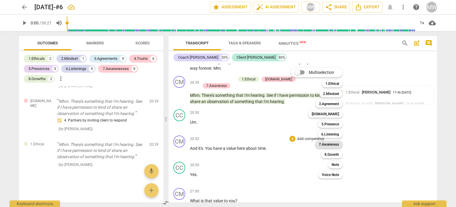
click at [326, 145] on b "7.Awareness" at bounding box center [329, 144] width 20 height 7
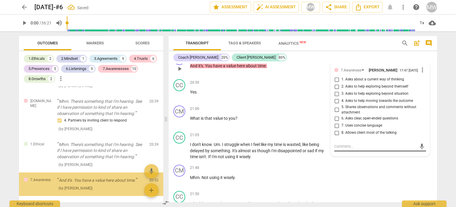
scroll to position [1626, 0]
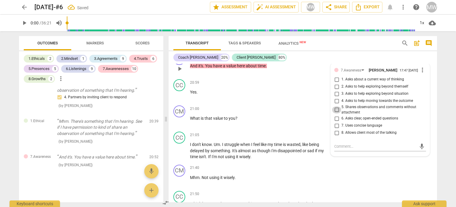
click at [336, 106] on input "5. Shares observations and comments without attachment" at bounding box center [337, 109] width 10 height 7
checkbox input "true"
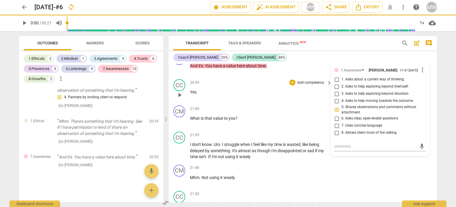
scroll to position [2755, 0]
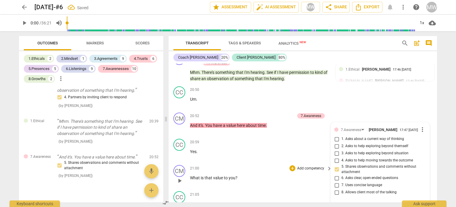
click at [303, 166] on p "Add competency" at bounding box center [311, 168] width 28 height 5
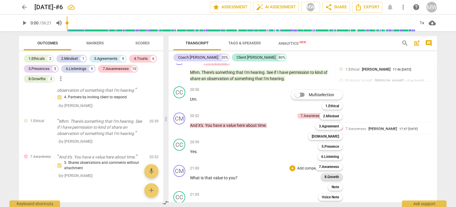
click at [332, 177] on b "8.Growth" at bounding box center [332, 176] width 15 height 7
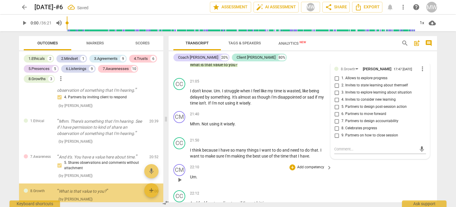
scroll to position [1660, 0]
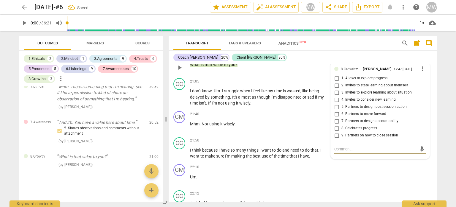
click at [336, 82] on input "2. Invites to state learning about themself" at bounding box center [337, 85] width 10 height 7
checkbox input "true"
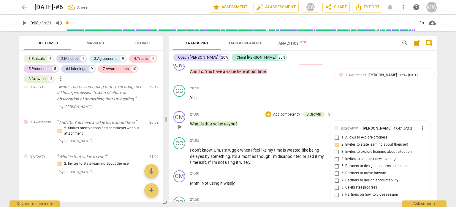
scroll to position [2808, 0]
click at [285, 112] on p "Add competency" at bounding box center [287, 114] width 28 height 5
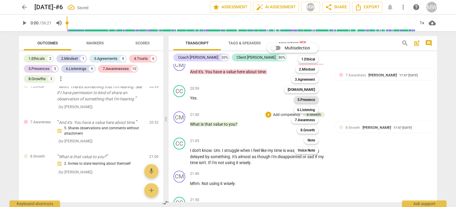
click at [302, 98] on b "5.Presence" at bounding box center [307, 99] width 18 height 7
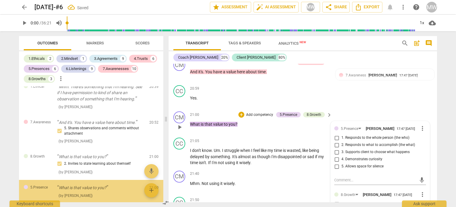
scroll to position [1691, 0]
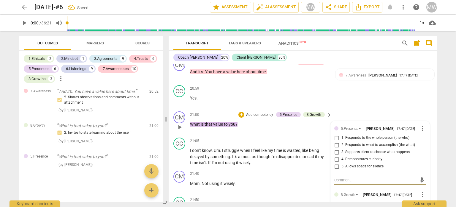
click at [335, 155] on input "4. Demonstrates curiosity" at bounding box center [337, 158] width 10 height 7
checkbox input "true"
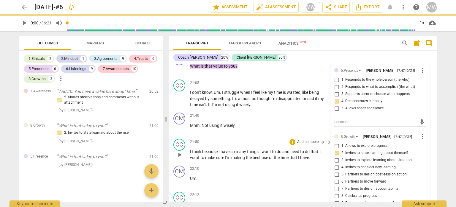
scroll to position [2867, 0]
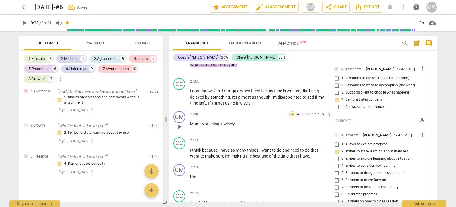
click at [291, 111] on div "+" at bounding box center [293, 114] width 6 height 6
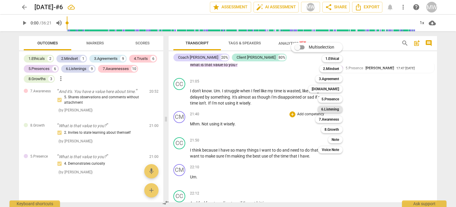
click at [324, 108] on b "6.Listening" at bounding box center [331, 108] width 18 height 7
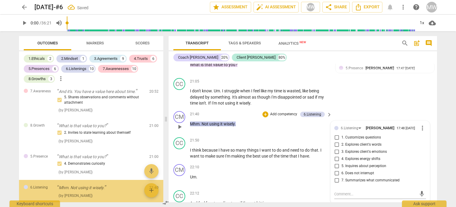
scroll to position [1722, 0]
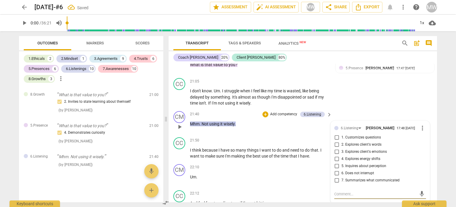
click at [336, 141] on input "2. Explores client's words" at bounding box center [337, 144] width 10 height 7
checkbox input "true"
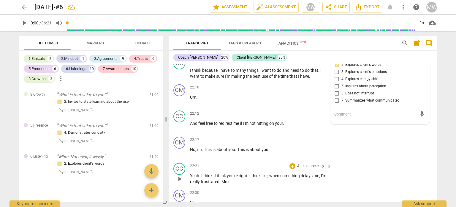
scroll to position [2957, 0]
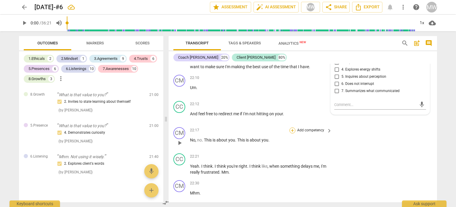
click at [293, 127] on div "+" at bounding box center [293, 130] width 6 height 6
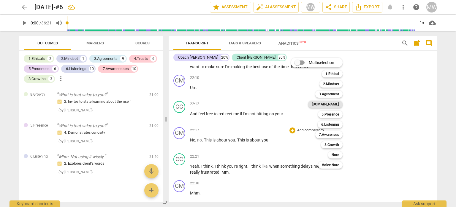
click at [329, 105] on b "[DOMAIN_NAME]" at bounding box center [325, 103] width 27 height 7
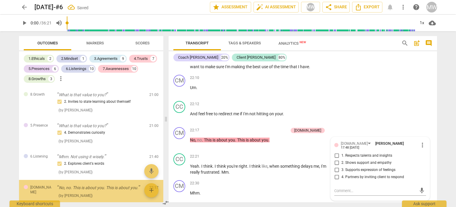
scroll to position [1753, 0]
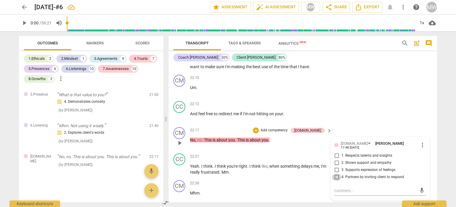
click at [336, 173] on input "4. Partners by inviting client to respond" at bounding box center [337, 176] width 10 height 7
checkbox input "true"
click at [281, 127] on p "Add competency" at bounding box center [274, 129] width 28 height 5
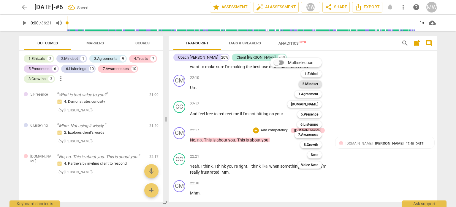
click at [309, 84] on b "2.Mindset" at bounding box center [310, 83] width 16 height 7
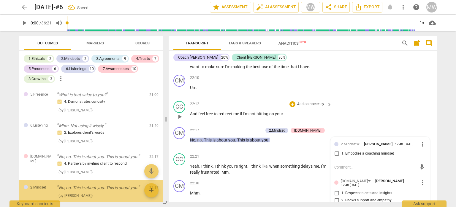
scroll to position [1784, 0]
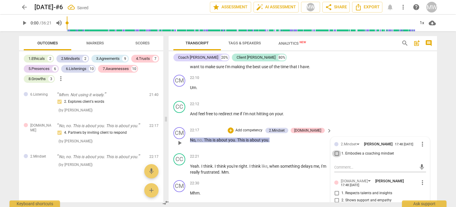
click at [335, 150] on input "1. Embodies a coaching mindset" at bounding box center [337, 153] width 10 height 7
checkbox input "true"
click at [263, 127] on p "Add competency" at bounding box center [249, 129] width 28 height 5
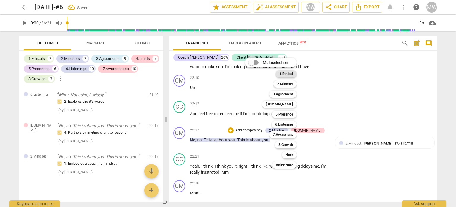
click at [284, 74] on b "1.Ethical" at bounding box center [287, 73] width 14 height 7
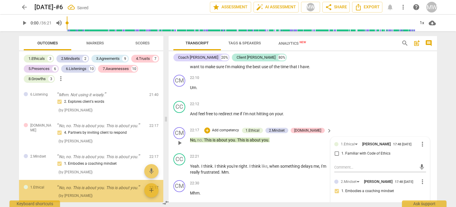
scroll to position [1815, 0]
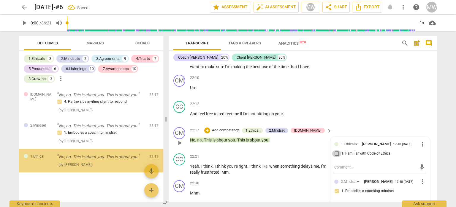
click at [336, 150] on input "1. Familiar with Code of Ethics" at bounding box center [337, 153] width 10 height 7
checkbox input "true"
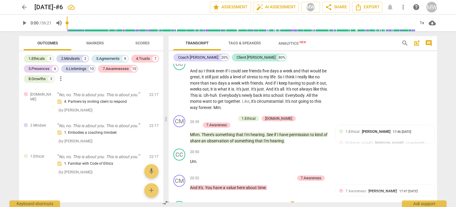
scroll to position [2689, 0]
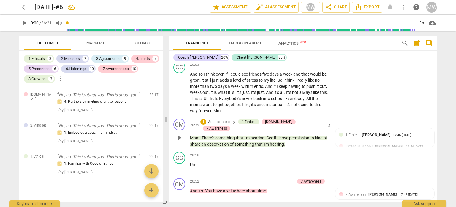
click at [231, 119] on p "Add competency" at bounding box center [222, 121] width 28 height 5
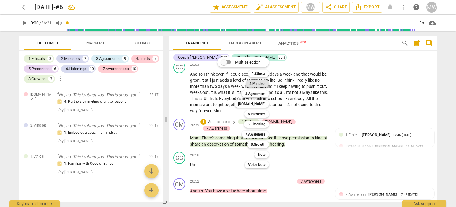
click at [252, 84] on b "2.Mindset" at bounding box center [258, 83] width 16 height 7
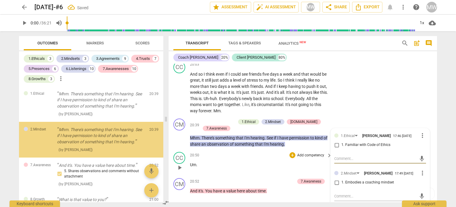
scroll to position [1649, 0]
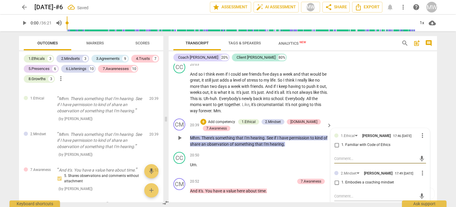
click at [335, 179] on input "1. Embodies a coaching mindset" at bounding box center [337, 182] width 10 height 7
checkbox input "true"
click at [335, 141] on input "1. Familiar with Code of Ethics" at bounding box center [337, 144] width 10 height 7
checkbox input "true"
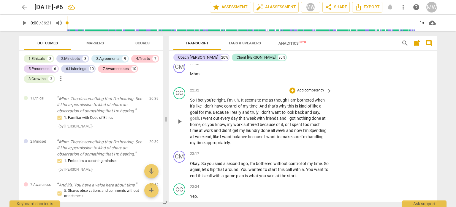
scroll to position [3105, 0]
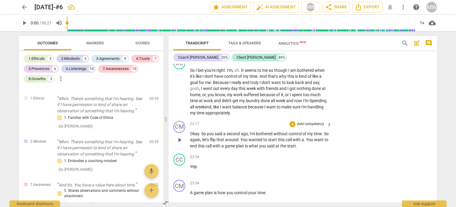
click at [322, 121] on p "Add competency" at bounding box center [311, 123] width 28 height 5
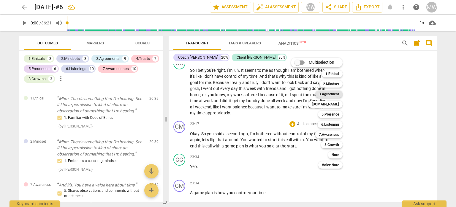
click at [330, 94] on b "3.Agreement" at bounding box center [329, 93] width 20 height 7
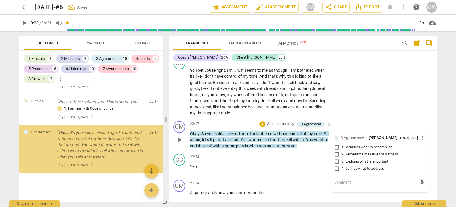
scroll to position [1921, 0]
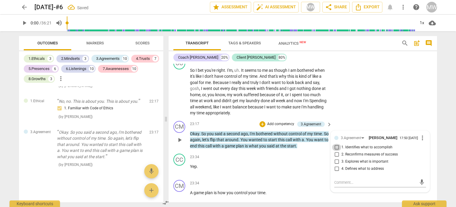
click at [335, 144] on input "1. Identifies what to accomplish" at bounding box center [337, 147] width 10 height 7
checkbox input "true"
click at [335, 165] on input "4. Defines what to address" at bounding box center [337, 168] width 10 height 7
click at [336, 165] on input "4. Defines what to address" at bounding box center [337, 168] width 10 height 7
click at [335, 165] on input "4. Defines what to address" at bounding box center [337, 168] width 10 height 7
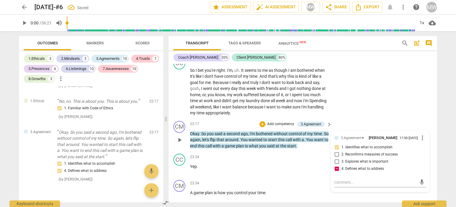
checkbox input "false"
click at [335, 151] on input "2. Reconfirms measures of success" at bounding box center [337, 154] width 10 height 7
checkbox input "true"
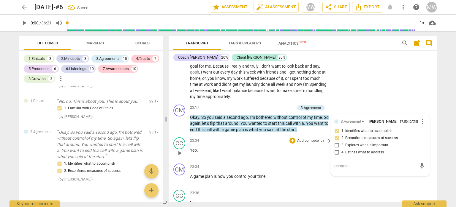
scroll to position [3135, 0]
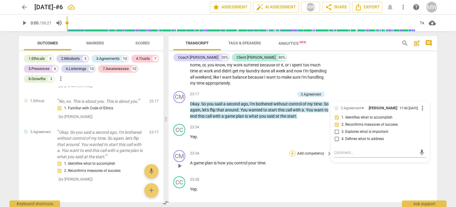
click at [291, 150] on div "+" at bounding box center [293, 153] width 6 height 6
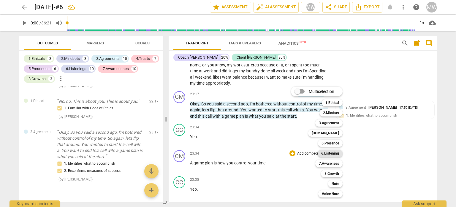
click at [328, 153] on b "6.Listening" at bounding box center [331, 152] width 18 height 7
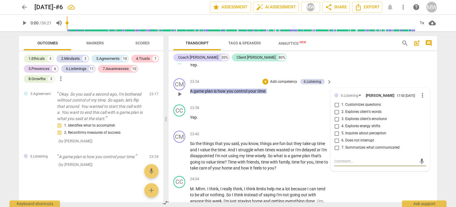
scroll to position [3196, 0]
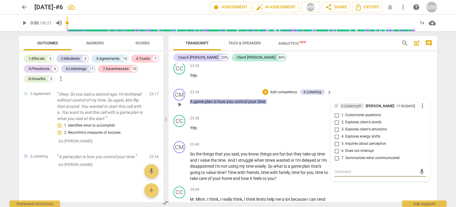
click at [354, 103] on div "6.Listening" at bounding box center [350, 106] width 18 height 6
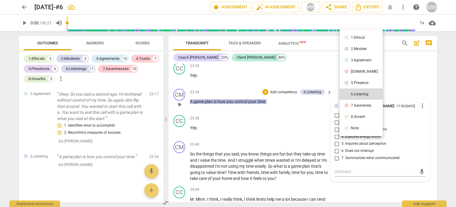
click at [354, 92] on div "6.Listening" at bounding box center [360, 94] width 18 height 4
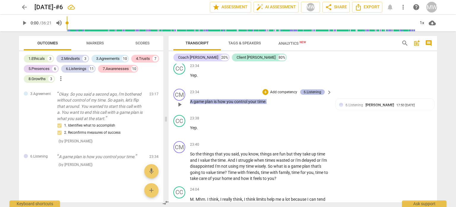
drag, startPoint x: 316, startPoint y: 81, endPoint x: 305, endPoint y: 82, distance: 11.0
click at [304, 89] on div "6.Listening" at bounding box center [313, 91] width 18 height 5
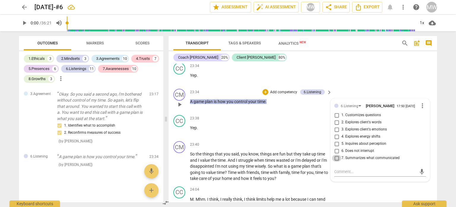
click at [336, 154] on input "7. Summarizes what communicated" at bounding box center [337, 157] width 10 height 7
checkbox input "true"
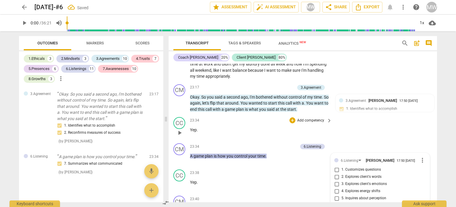
scroll to position [3137, 0]
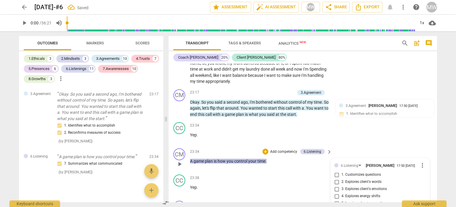
click at [279, 149] on p "Add competency" at bounding box center [284, 151] width 28 height 5
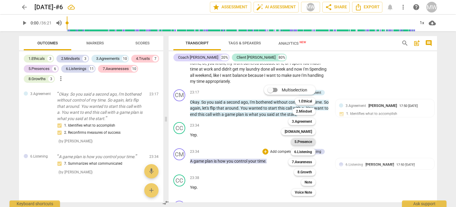
click at [302, 140] on b "5.Presence" at bounding box center [304, 141] width 18 height 7
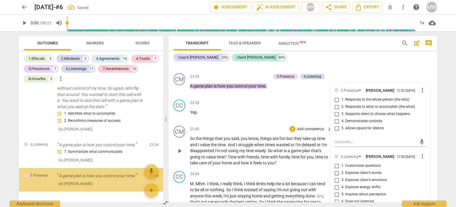
scroll to position [1990, 0]
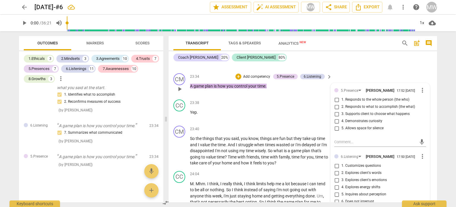
click at [292, 83] on p "A game plan is how you control your time ." at bounding box center [259, 86] width 139 height 6
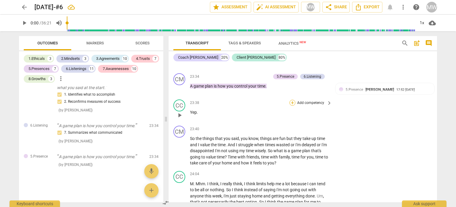
scroll to position [3182, 0]
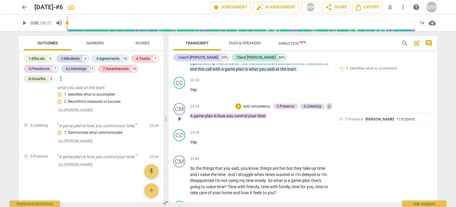
click at [329, 103] on span "keyboard_arrow_right" at bounding box center [329, 106] width 7 height 7
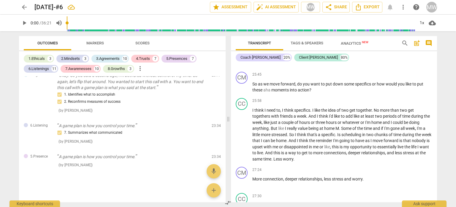
scroll to position [1756, 0]
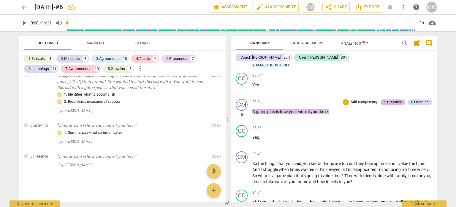
click at [385, 99] on div "5.Presence" at bounding box center [394, 101] width 18 height 5
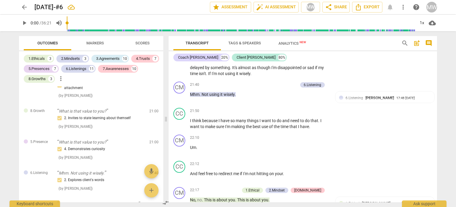
scroll to position [1990, 0]
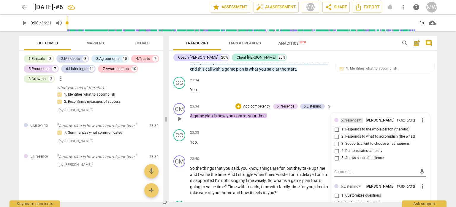
click at [359, 117] on div "5.Presence" at bounding box center [352, 119] width 23 height 5
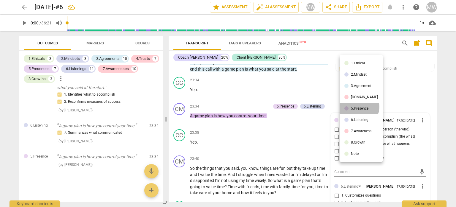
click at [359, 107] on div "5.Presence" at bounding box center [360, 108] width 18 height 4
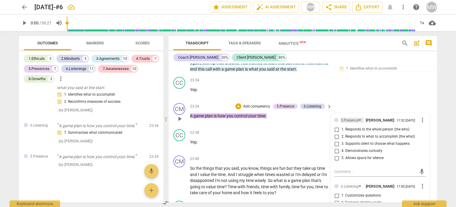
click at [359, 117] on div "5.Presence" at bounding box center [352, 119] width 23 height 5
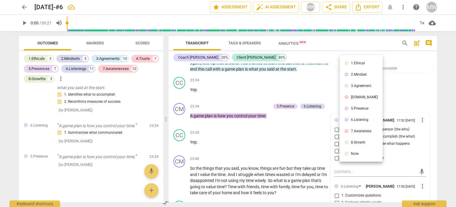
click at [349, 108] on li "5.Presence" at bounding box center [361, 108] width 43 height 11
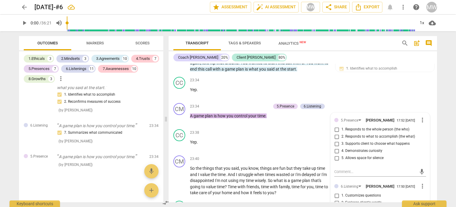
click at [349, 108] on li "5.Presence" at bounding box center [356, 108] width 32 height 6
click at [335, 126] on input "1. Responds to the whole person (the who)" at bounding box center [337, 129] width 10 height 7
checkbox input "false"
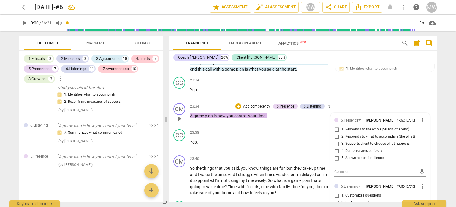
click at [420, 116] on span "more_vert" at bounding box center [422, 119] width 7 height 7
click at [423, 121] on li "Delete" at bounding box center [427, 120] width 21 height 11
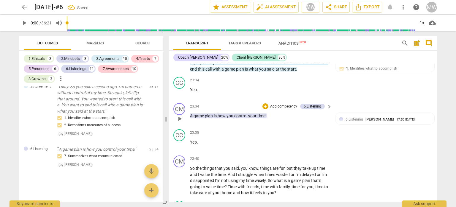
scroll to position [1966, 0]
click at [327, 103] on span "keyboard_arrow_right" at bounding box center [329, 106] width 7 height 7
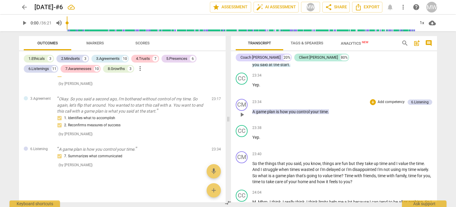
scroll to position [1733, 0]
click at [383, 99] on p "Add competency" at bounding box center [391, 101] width 28 height 5
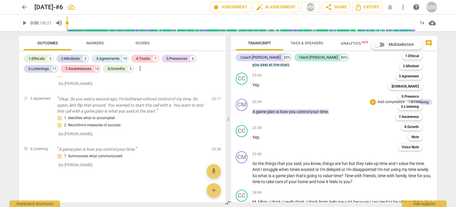
click at [330, 117] on div at bounding box center [228, 103] width 456 height 207
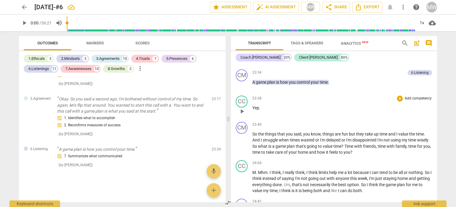
scroll to position [2927, 0]
click at [401, 121] on div "+" at bounding box center [400, 124] width 6 height 6
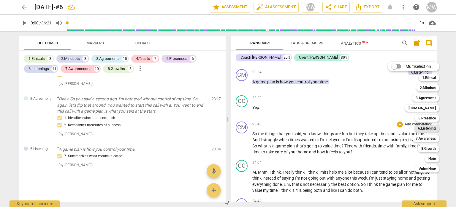
click at [419, 128] on b "6.Listening" at bounding box center [427, 128] width 18 height 7
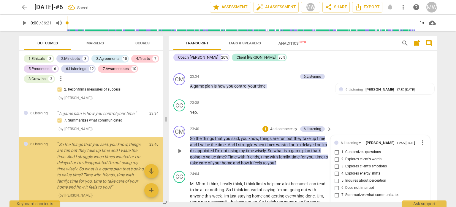
scroll to position [2027, 0]
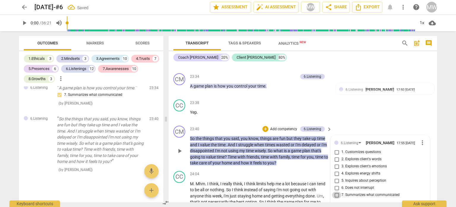
click at [336, 191] on input "7. Summarizes what communicated" at bounding box center [337, 194] width 10 height 7
checkbox input "true"
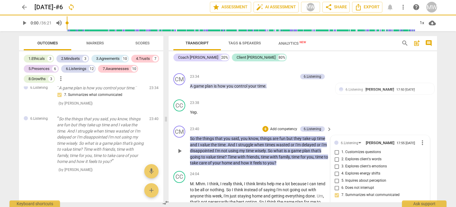
click at [275, 126] on p "Add competency" at bounding box center [284, 128] width 28 height 5
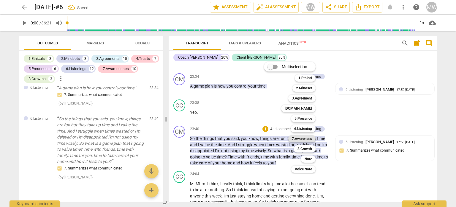
click at [304, 139] on b "7.Awareness" at bounding box center [302, 138] width 20 height 7
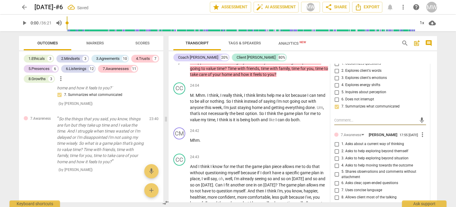
scroll to position [3301, 0]
click at [335, 170] on input "5. Shares observations and comments without attachment" at bounding box center [337, 173] width 10 height 7
checkbox input "true"
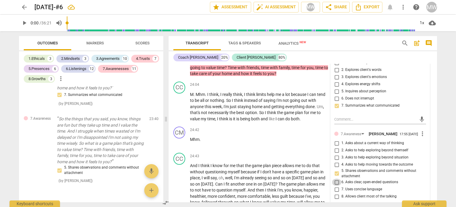
click at [335, 178] on input "6. Asks clear, open-ended questions" at bounding box center [337, 181] width 10 height 7
checkbox input "false"
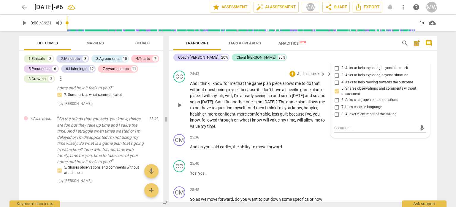
scroll to position [3390, 0]
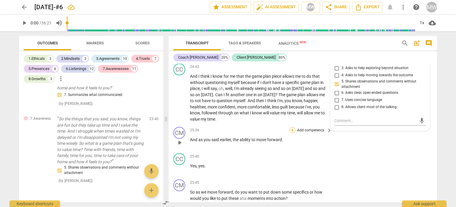
click at [291, 127] on div "+" at bounding box center [293, 130] width 6 height 6
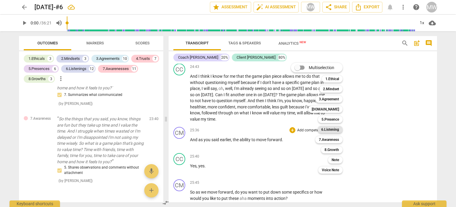
click at [333, 130] on b "6.Listening" at bounding box center [331, 129] width 18 height 7
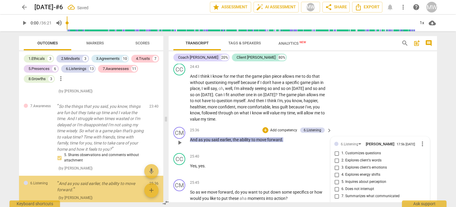
scroll to position [2146, 0]
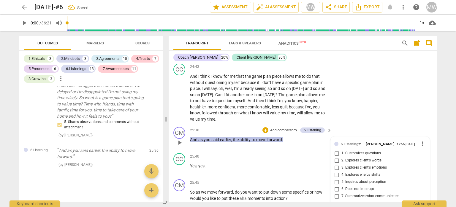
click at [336, 192] on input "7. Summarizes what communicated" at bounding box center [337, 195] width 10 height 7
checkbox input "true"
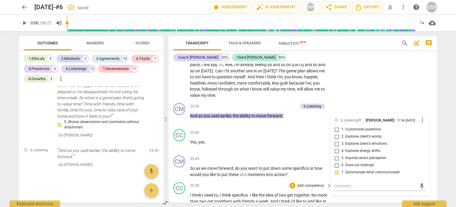
scroll to position [3449, 0]
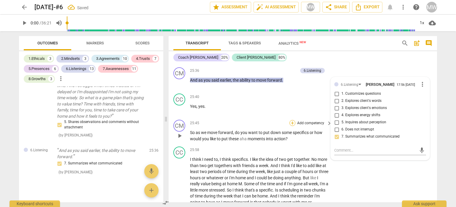
click at [291, 120] on div "+" at bounding box center [293, 123] width 6 height 6
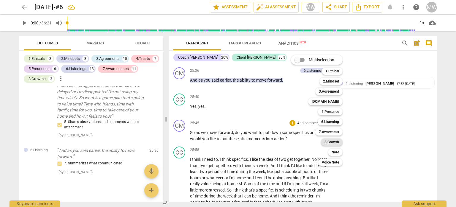
click at [329, 141] on b "8.Growth" at bounding box center [332, 141] width 15 height 7
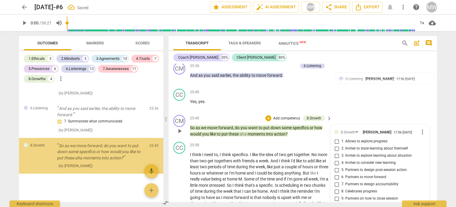
scroll to position [2189, 0]
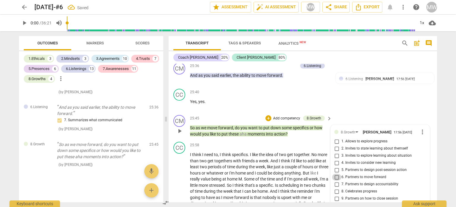
click at [337, 173] on input "6. Partners to move forward" at bounding box center [337, 176] width 10 height 7
checkbox input "true"
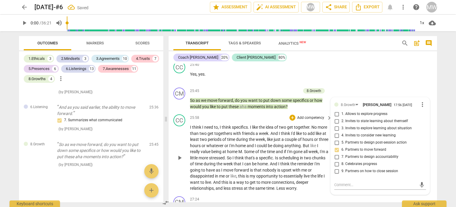
scroll to position [3513, 0]
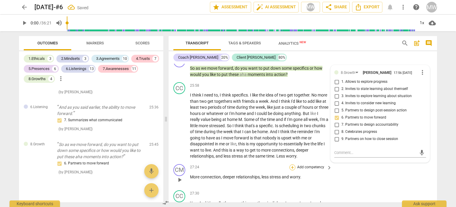
click at [291, 164] on div "+" at bounding box center [293, 167] width 6 height 6
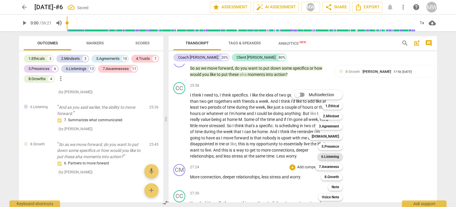
click at [330, 158] on b "6.Listening" at bounding box center [331, 156] width 18 height 7
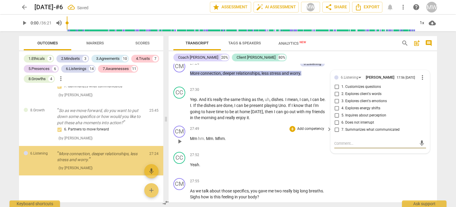
scroll to position [2226, 0]
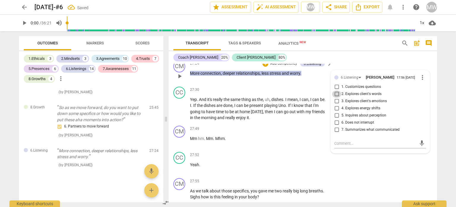
click at [337, 90] on input "2. Explores client's words" at bounding box center [337, 93] width 10 height 7
checkbox input "true"
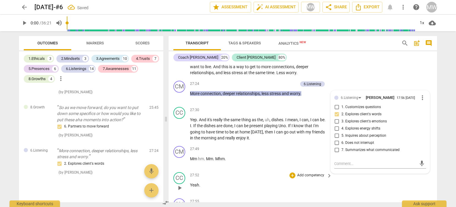
scroll to position [3587, 0]
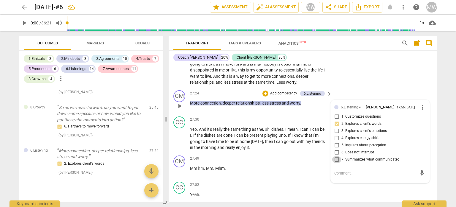
click at [335, 156] on input "7. Summarizes what communicated" at bounding box center [337, 159] width 10 height 7
checkbox input "true"
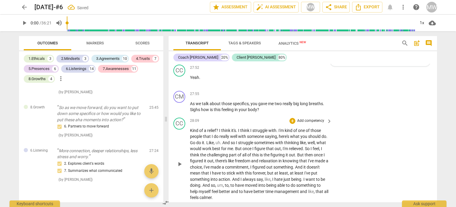
scroll to position [3706, 0]
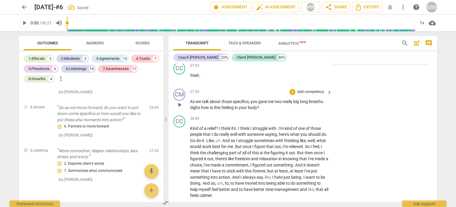
click at [308, 89] on p "Add competency" at bounding box center [311, 91] width 28 height 5
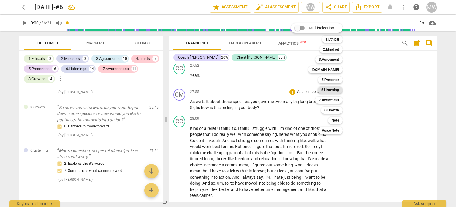
click at [335, 90] on b "6.Listening" at bounding box center [331, 89] width 18 height 7
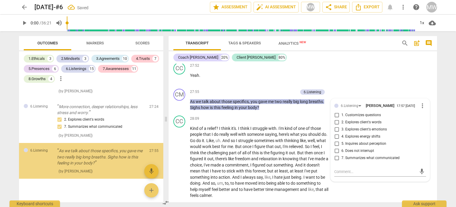
scroll to position [2276, 0]
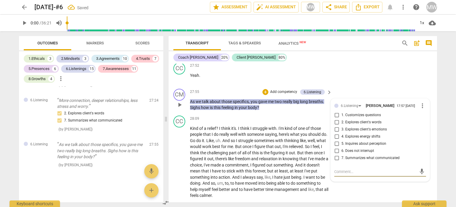
click at [335, 133] on input "4. Explores energy shifts" at bounding box center [337, 136] width 10 height 7
checkbox input "true"
click at [285, 89] on p "Add competency" at bounding box center [284, 91] width 28 height 5
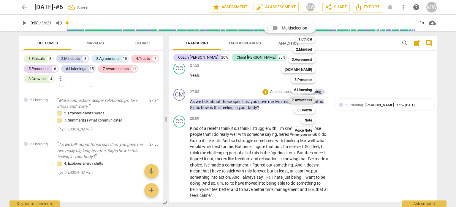
click at [304, 100] on b "7.Awareness" at bounding box center [302, 99] width 20 height 7
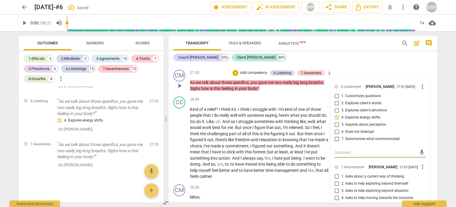
scroll to position [3765, 0]
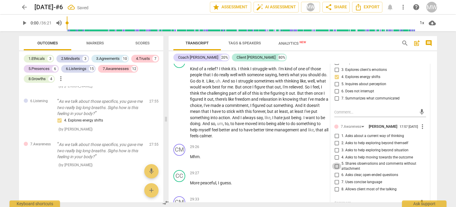
click at [336, 162] on input "5. Shares observations and comments without attachment" at bounding box center [337, 165] width 10 height 7
checkbox input "true"
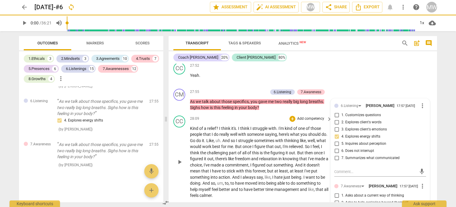
scroll to position [3676, 0]
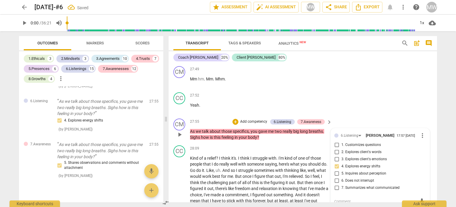
click at [251, 119] on p "Add competency" at bounding box center [254, 121] width 28 height 5
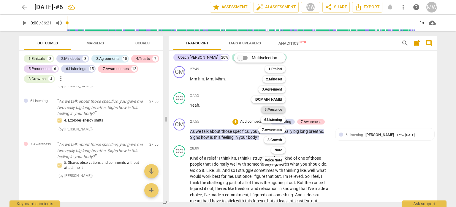
click at [279, 109] on b "5.Presence" at bounding box center [274, 109] width 18 height 7
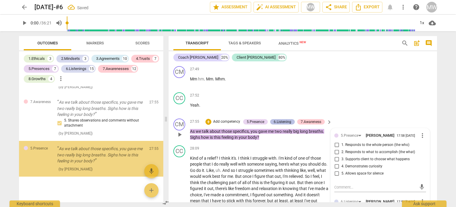
scroll to position [2366, 0]
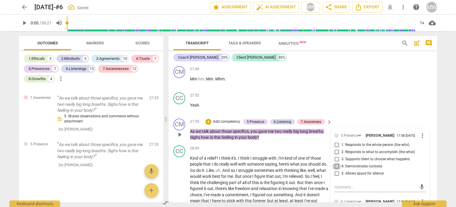
click at [335, 163] on input "4. Demonstrates curiosity" at bounding box center [337, 166] width 10 height 7
checkbox input "true"
click at [336, 141] on input "1. Responds to the whole person (the who)" at bounding box center [337, 144] width 10 height 7
checkbox input "true"
click at [369, 99] on div "CC play_arrow pause 27:52 + Add competency keyboard_arrow_right Yeah ." at bounding box center [303, 103] width 269 height 26
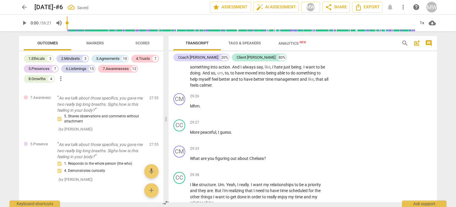
scroll to position [3825, 0]
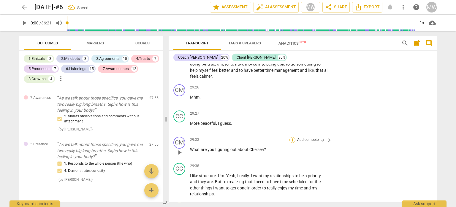
click at [291, 137] on div "+" at bounding box center [293, 140] width 6 height 6
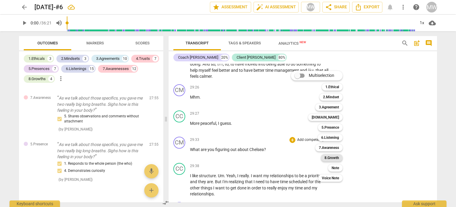
click at [330, 158] on b "8.Growth" at bounding box center [332, 157] width 15 height 7
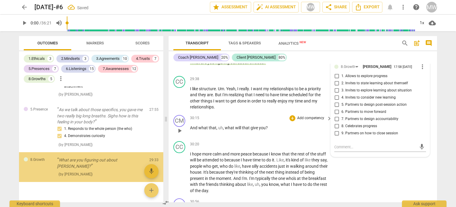
scroll to position [2404, 0]
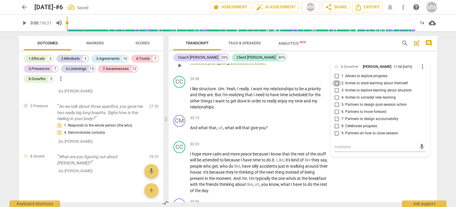
click at [335, 80] on input "2. Invites to state learning about themself" at bounding box center [337, 83] width 10 height 7
checkbox input "true"
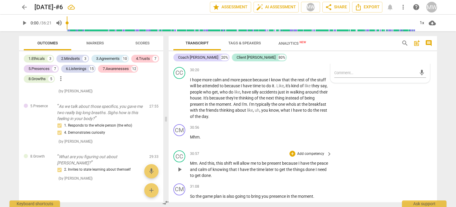
scroll to position [3941, 0]
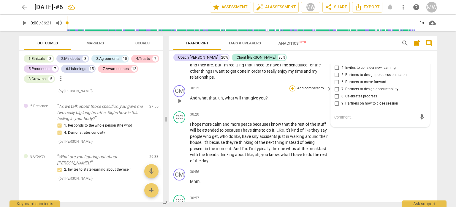
click at [290, 85] on div "+" at bounding box center [293, 88] width 6 height 6
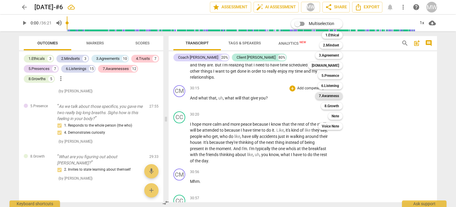
click at [324, 97] on b "7.Awareness" at bounding box center [329, 95] width 20 height 7
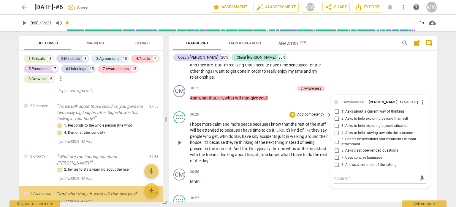
scroll to position [2435, 0]
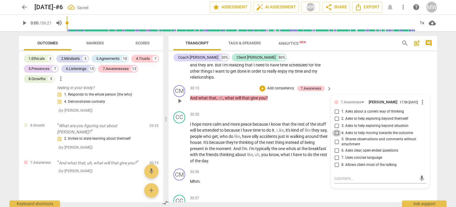
click at [335, 129] on input "4. Asks to help moving towards the outcome" at bounding box center [337, 132] width 10 height 7
checkbox input "true"
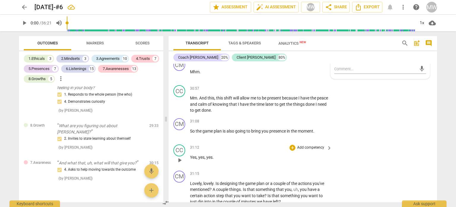
scroll to position [4060, 0]
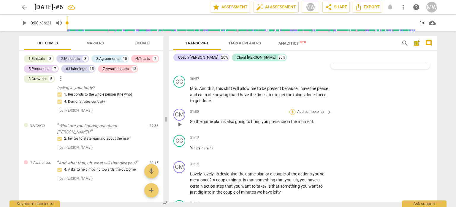
click at [291, 109] on div "+" at bounding box center [293, 112] width 6 height 6
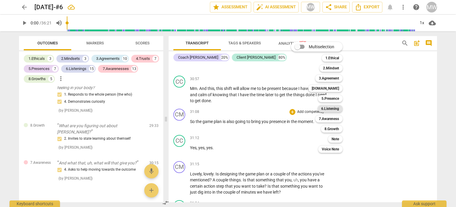
click at [329, 107] on b "6.Listening" at bounding box center [331, 108] width 18 height 7
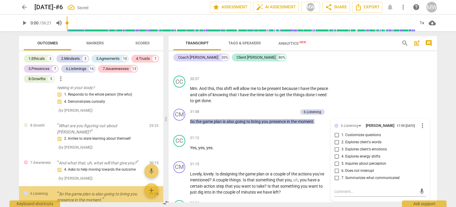
scroll to position [2472, 0]
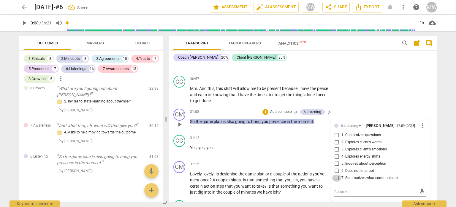
click at [338, 174] on input "7. Summarizes what communicated" at bounding box center [337, 177] width 10 height 7
checkbox input "true"
click at [335, 138] on input "2. Explores client's words" at bounding box center [337, 141] width 10 height 7
checkbox input "true"
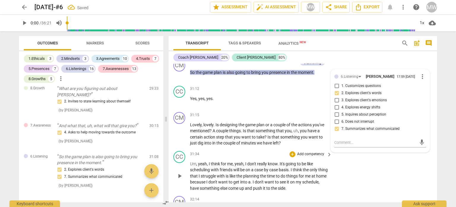
scroll to position [4120, 0]
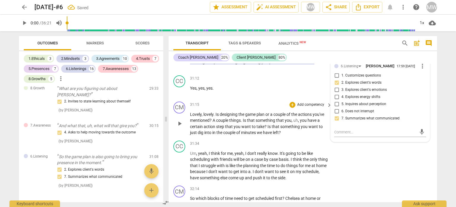
click at [303, 102] on p "Add competency" at bounding box center [311, 104] width 28 height 5
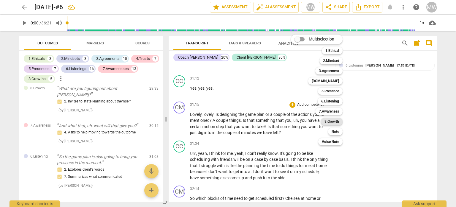
click at [331, 122] on b "8.Growth" at bounding box center [332, 121] width 15 height 7
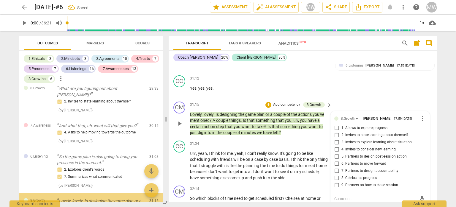
scroll to position [2540, 0]
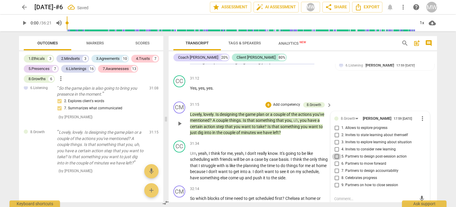
click at [333, 153] on input "5. Partners to design post-session action" at bounding box center [337, 156] width 10 height 7
checkbox input "true"
click at [335, 160] on input "6. Partners to move forward" at bounding box center [337, 163] width 10 height 7
checkbox input "true"
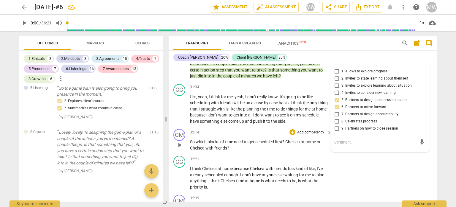
scroll to position [4179, 0]
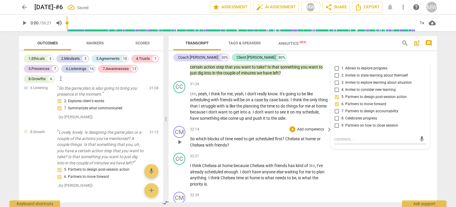
click at [295, 126] on div "+ Add competency" at bounding box center [307, 129] width 35 height 6
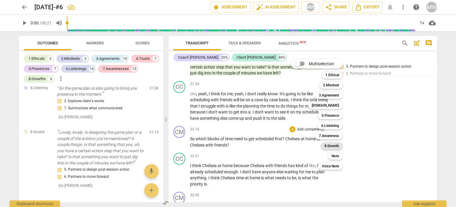
click at [326, 144] on b "8.Growth" at bounding box center [332, 145] width 15 height 7
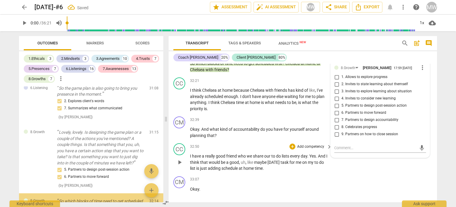
scroll to position [2590, 0]
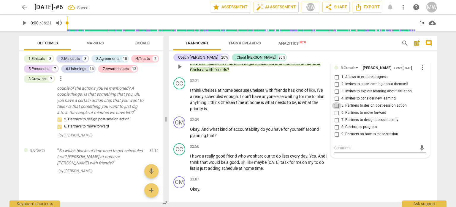
click at [335, 102] on input "5. Partners to design post-session action" at bounding box center [337, 105] width 10 height 7
checkbox input "true"
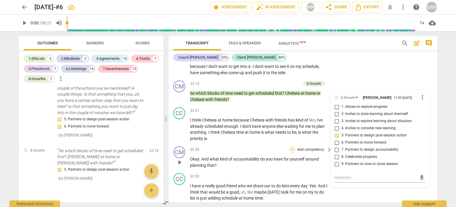
click at [292, 146] on div "+" at bounding box center [293, 149] width 6 height 6
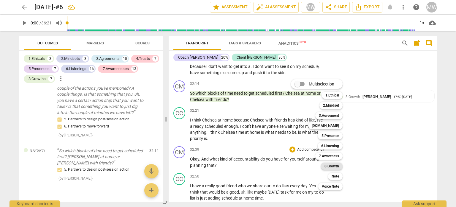
click at [330, 165] on b "8.Growth" at bounding box center [332, 165] width 15 height 7
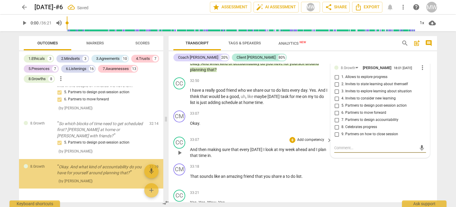
scroll to position [2628, 0]
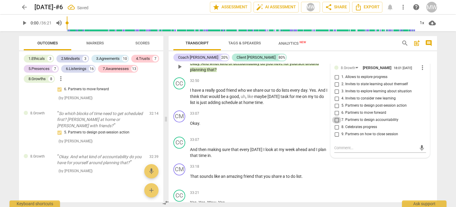
click at [336, 116] on input "7. Partners to design accountability" at bounding box center [337, 119] width 10 height 7
checkbox input "true"
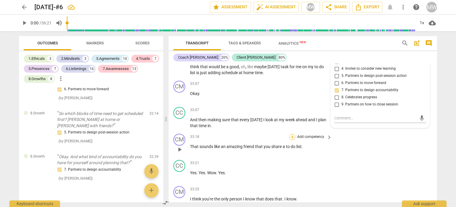
click at [292, 134] on div "+" at bounding box center [293, 137] width 6 height 6
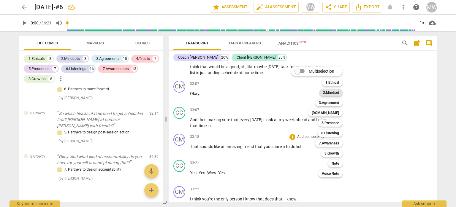
click at [334, 94] on b "2.Mindset" at bounding box center [331, 92] width 16 height 7
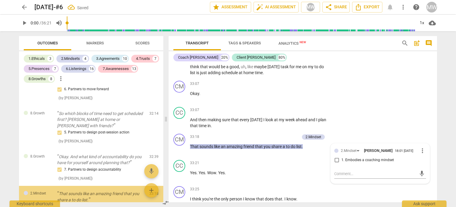
scroll to position [2664, 0]
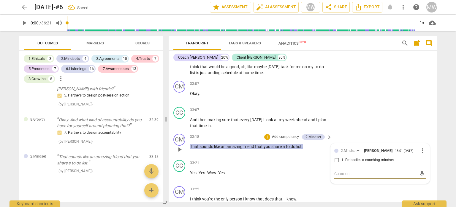
click at [419, 147] on span "more_vert" at bounding box center [422, 150] width 7 height 7
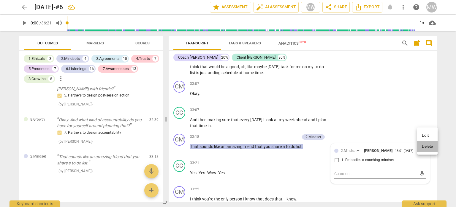
click at [420, 145] on li "Delete" at bounding box center [427, 146] width 21 height 11
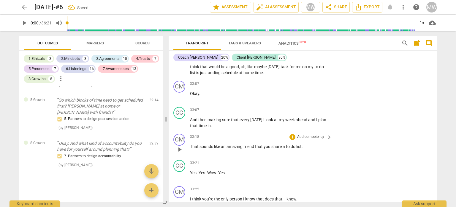
scroll to position [2635, 0]
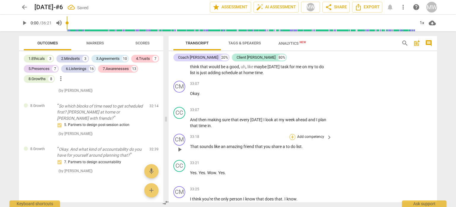
click at [290, 134] on div "+" at bounding box center [293, 137] width 6 height 6
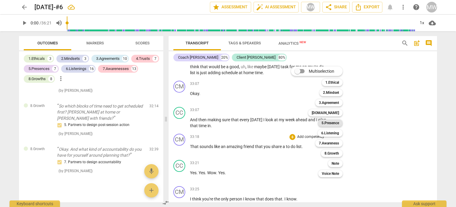
click at [323, 121] on b "5.Presence" at bounding box center [331, 122] width 18 height 7
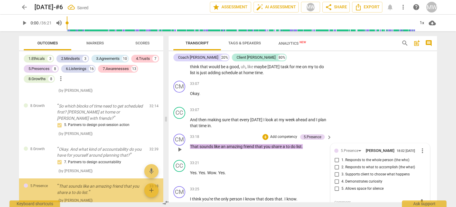
scroll to position [2664, 0]
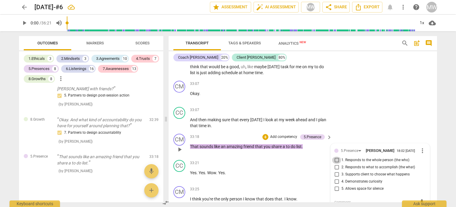
click at [335, 156] on input "1. Responds to the whole person (the who)" at bounding box center [337, 159] width 10 height 7
checkbox input "true"
click at [421, 147] on span "more_vert" at bounding box center [422, 150] width 7 height 7
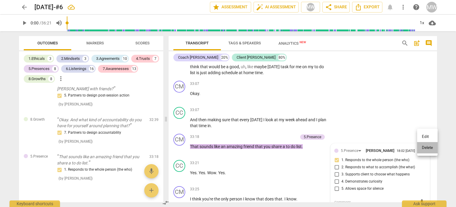
click at [423, 147] on li "Delete" at bounding box center [427, 147] width 21 height 11
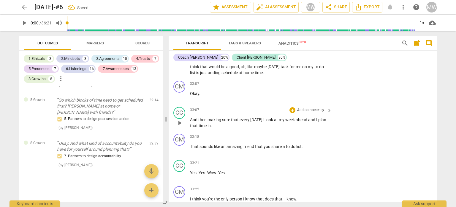
scroll to position [2635, 0]
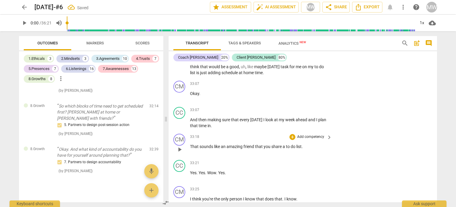
click at [304, 134] on p "Add competency" at bounding box center [311, 136] width 28 height 5
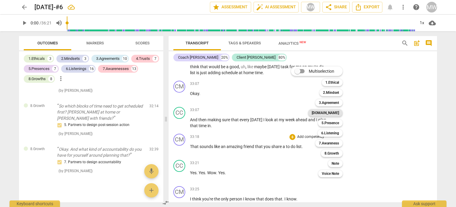
click at [334, 111] on b "[DOMAIN_NAME]" at bounding box center [325, 112] width 27 height 7
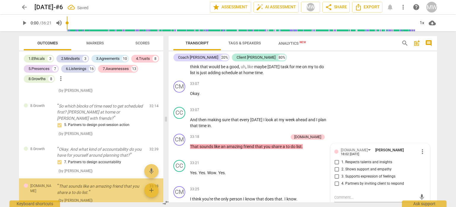
scroll to position [2664, 0]
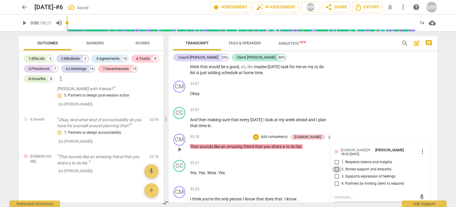
click at [336, 166] on input "2. Shows support and empathy" at bounding box center [337, 169] width 10 height 7
checkbox input "true"
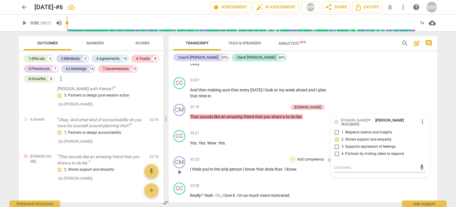
click at [292, 156] on div "+" at bounding box center [293, 159] width 6 height 6
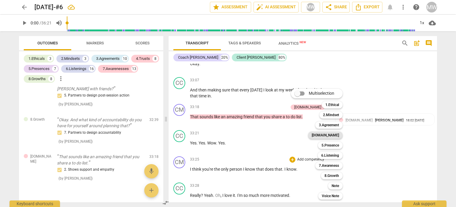
click at [334, 135] on b "[DOMAIN_NAME]" at bounding box center [325, 134] width 27 height 7
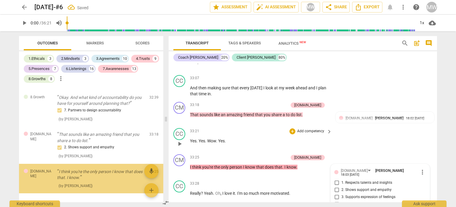
scroll to position [2702, 0]
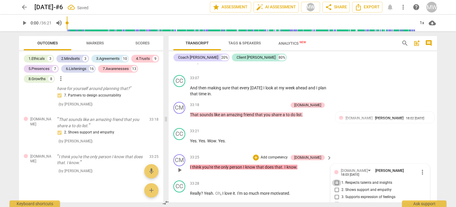
click at [335, 179] on input "1. Respects talents and insights" at bounding box center [337, 182] width 10 height 7
checkbox input "true"
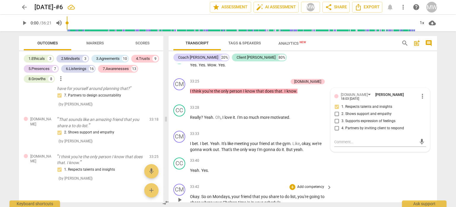
scroll to position [4500, 0]
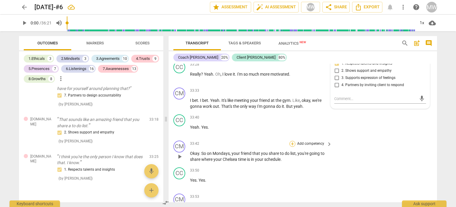
click at [291, 141] on div "+" at bounding box center [293, 144] width 6 height 6
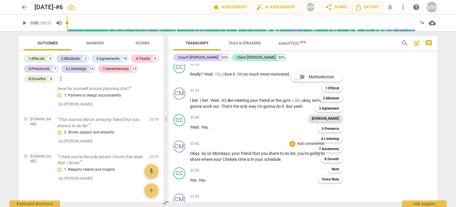
click at [334, 119] on b "[DOMAIN_NAME]" at bounding box center [325, 118] width 27 height 7
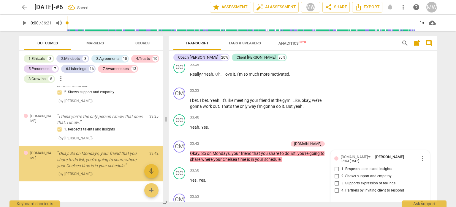
scroll to position [2744, 0]
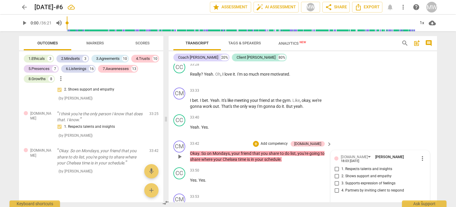
click at [423, 155] on span "more_vert" at bounding box center [422, 158] width 7 height 7
drag, startPoint x: 420, startPoint y: 152, endPoint x: 248, endPoint y: 16, distance: 219.0
click at [420, 151] on li "Delete" at bounding box center [427, 151] width 21 height 11
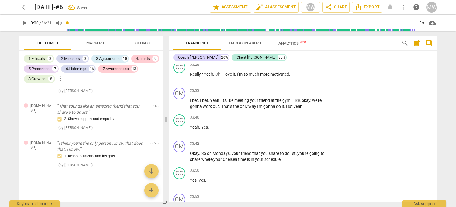
scroll to position [2709, 0]
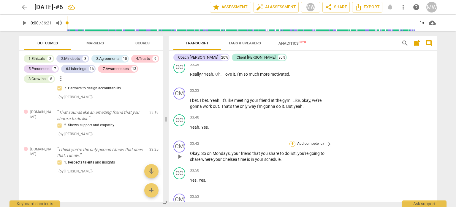
click at [290, 141] on div "+" at bounding box center [293, 144] width 6 height 6
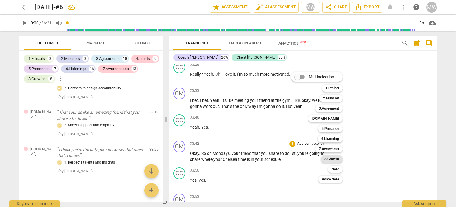
click at [329, 156] on b "8.Growth" at bounding box center [332, 158] width 15 height 7
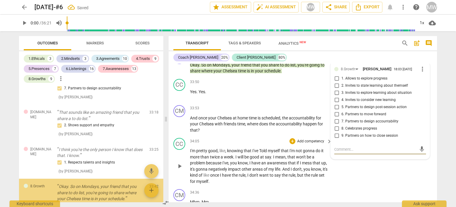
scroll to position [2744, 0]
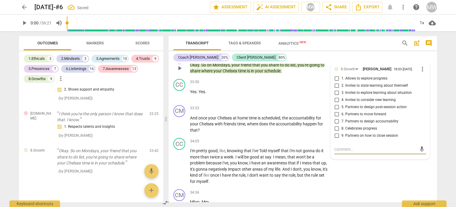
click at [335, 118] on input "7. Partners to design accountability" at bounding box center [337, 121] width 10 height 7
checkbox input "true"
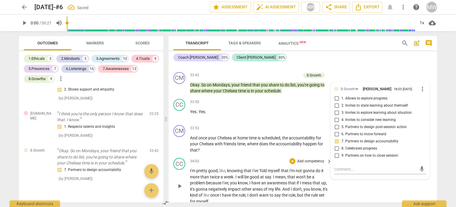
scroll to position [4559, 0]
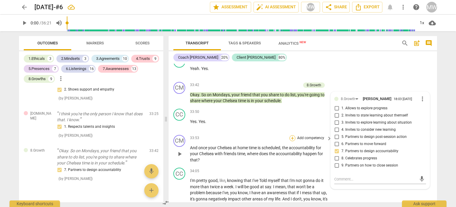
click at [293, 135] on div "+" at bounding box center [293, 138] width 6 height 6
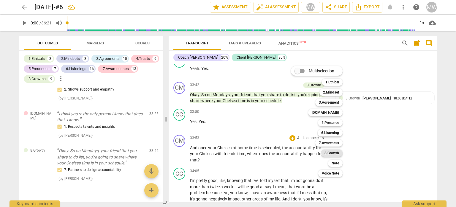
click at [327, 152] on b "8.Growth" at bounding box center [332, 152] width 15 height 7
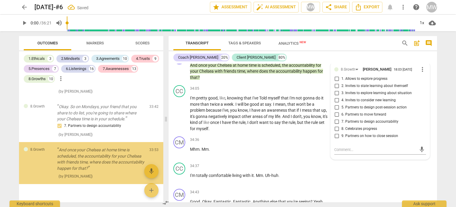
scroll to position [2794, 0]
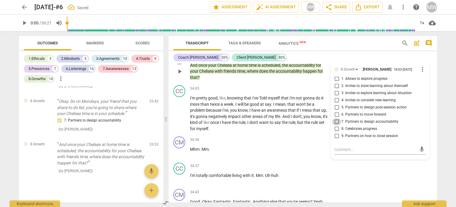
click at [335, 118] on input "7. Partners to design accountability" at bounding box center [337, 121] width 10 height 7
checkbox input "true"
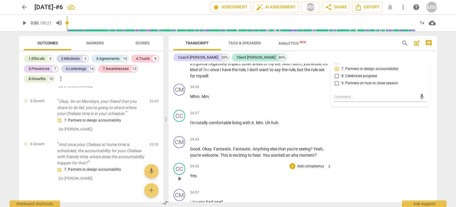
scroll to position [4701, 0]
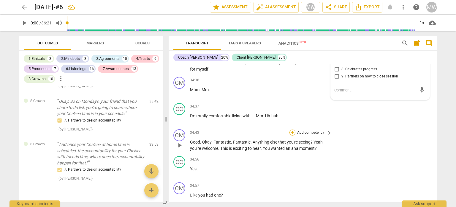
click at [291, 129] on div "+" at bounding box center [293, 132] width 6 height 6
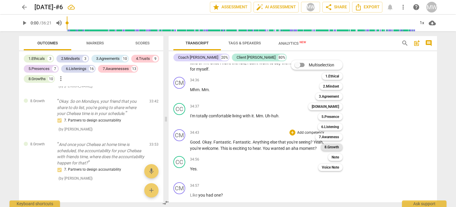
click at [329, 147] on b "8.Growth" at bounding box center [332, 146] width 15 height 7
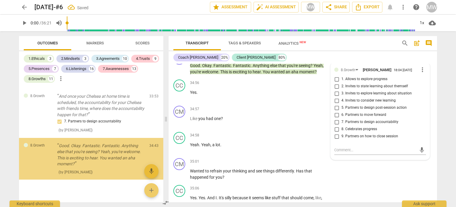
scroll to position [2843, 0]
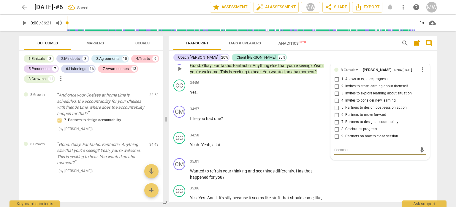
click at [335, 125] on input "8. Celebrates progress" at bounding box center [337, 128] width 10 height 7
checkbox input "true"
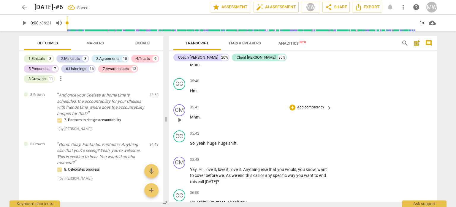
scroll to position [4955, 0]
click at [292, 156] on div "+" at bounding box center [293, 159] width 6 height 6
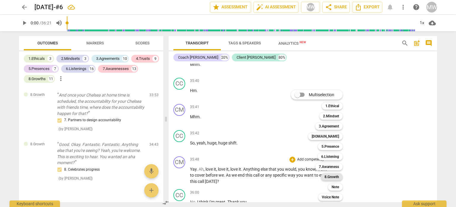
click at [329, 176] on b "8.Growth" at bounding box center [332, 176] width 15 height 7
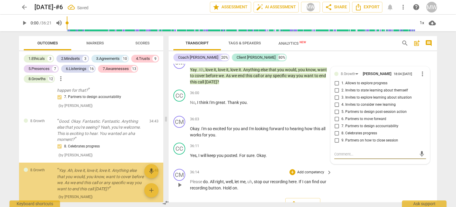
scroll to position [2892, 0]
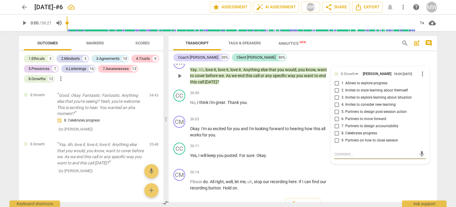
click at [336, 130] on input "8. Celebrates progress" at bounding box center [337, 133] width 10 height 7
checkbox input "true"
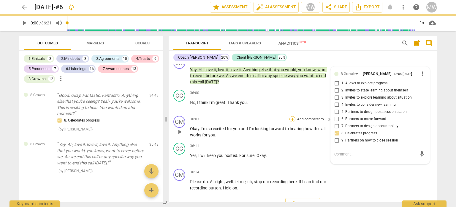
click at [291, 116] on div "+" at bounding box center [293, 119] width 6 height 6
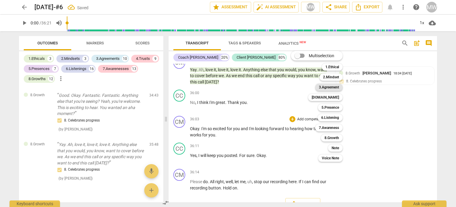
click at [333, 86] on b "3.Agreement" at bounding box center [329, 86] width 20 height 7
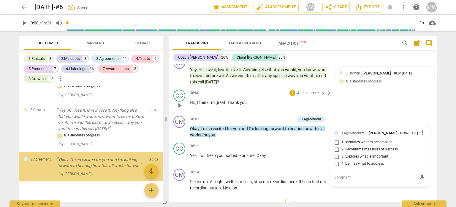
scroll to position [2929, 0]
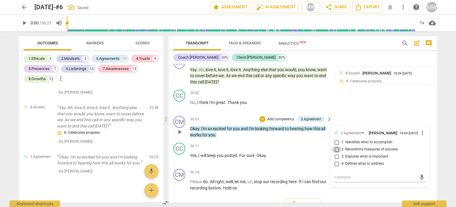
click at [335, 146] on input "2. Reconfirms measures of success" at bounding box center [337, 149] width 10 height 7
checkbox input "true"
click at [349, 113] on div "CM play_arrow pause 36:03 + Add competency 3.Agreement keyboard_arrow_right Oka…" at bounding box center [303, 126] width 269 height 27
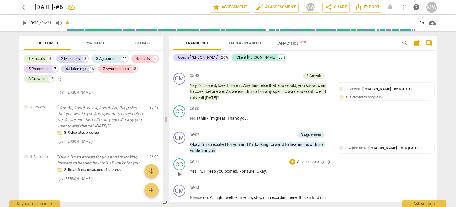
scroll to position [5025, 0]
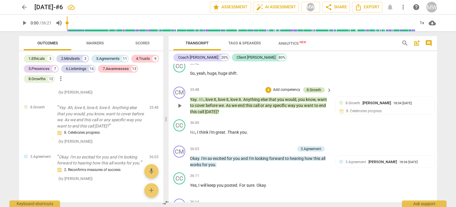
click at [318, 87] on div "8.Growth" at bounding box center [314, 89] width 15 height 5
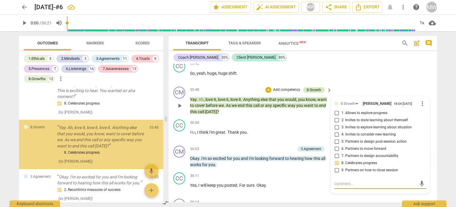
scroll to position [2903, 0]
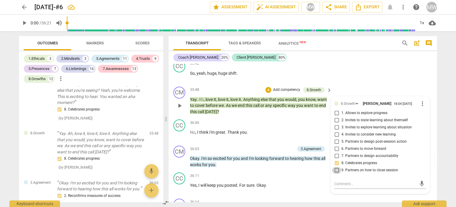
click at [336, 166] on input "9. Partners on how to close session" at bounding box center [337, 169] width 10 height 7
checkbox input "true"
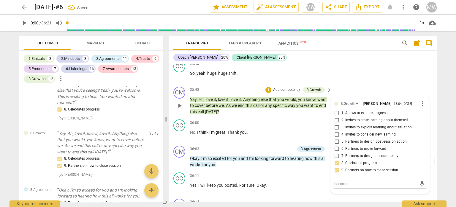
click at [320, 98] on p "Yay . Ah , love it , love it , love it . Anything else that you would , you kno…" at bounding box center [259, 105] width 139 height 18
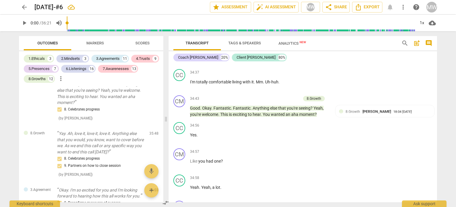
scroll to position [4728, 0]
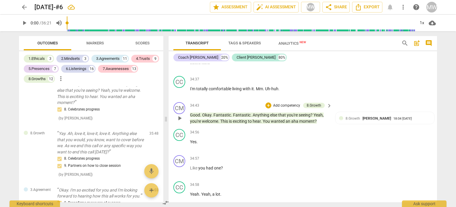
click at [291, 103] on p "Add competency" at bounding box center [287, 105] width 28 height 5
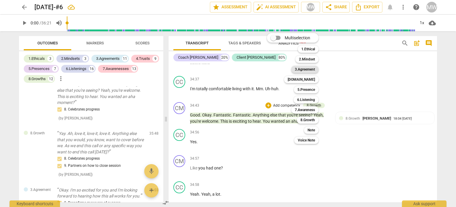
click at [304, 68] on b "3.Agreement" at bounding box center [305, 69] width 20 height 7
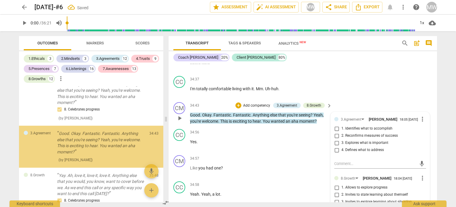
scroll to position [2899, 0]
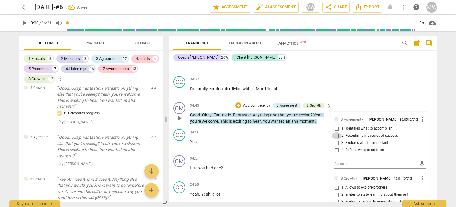
click at [337, 132] on input "2. Reconfirms measures of success" at bounding box center [337, 135] width 10 height 7
checkbox input "true"
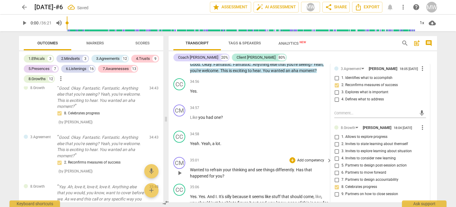
scroll to position [4787, 0]
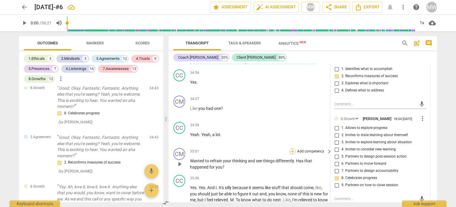
click at [291, 148] on div "+" at bounding box center [293, 151] width 6 height 6
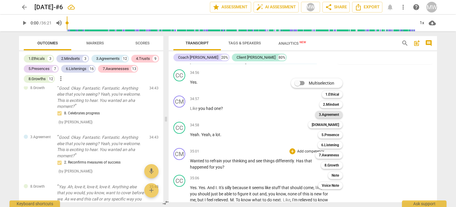
click at [333, 113] on b "3.Agreement" at bounding box center [329, 114] width 20 height 7
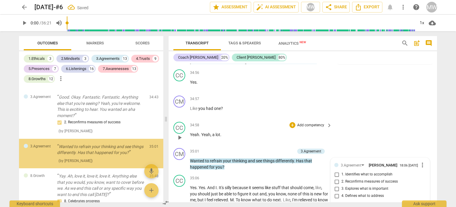
scroll to position [2942, 0]
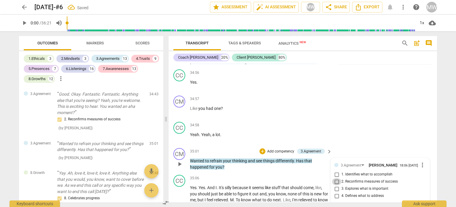
click at [336, 178] on input "2. Reconfirms measures of success" at bounding box center [337, 181] width 10 height 7
checkbox input "true"
click at [283, 149] on p "Add competency" at bounding box center [281, 151] width 28 height 5
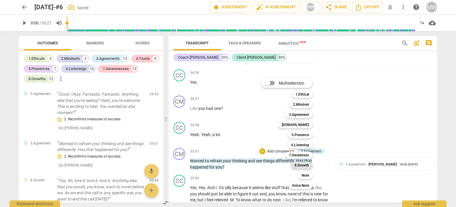
click at [309, 163] on b "8.Growth" at bounding box center [302, 164] width 15 height 7
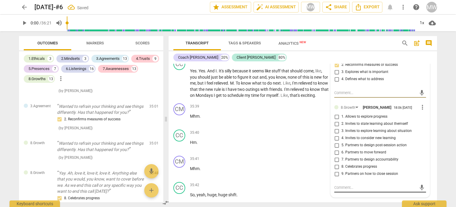
scroll to position [4906, 0]
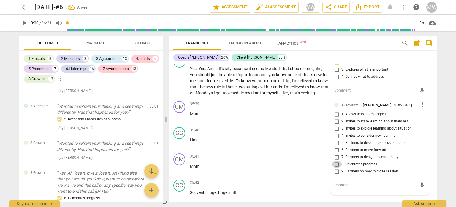
click at [336, 160] on input "8. Celebrates progress" at bounding box center [337, 163] width 10 height 7
checkbox input "true"
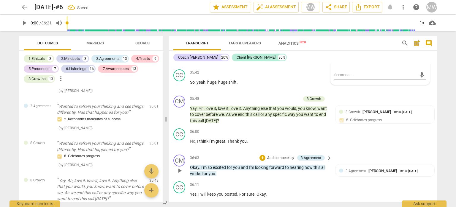
scroll to position [5025, 0]
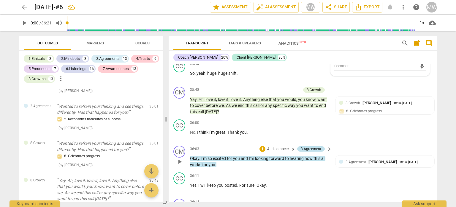
click at [316, 146] on div "3.Agreement" at bounding box center [311, 148] width 21 height 5
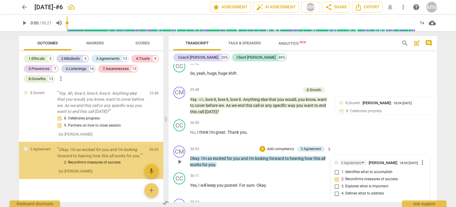
scroll to position [3067, 0]
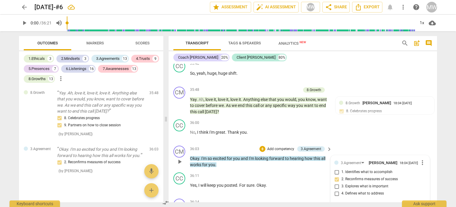
click at [422, 159] on span "more_vert" at bounding box center [422, 162] width 7 height 7
click at [421, 160] on li "Delete" at bounding box center [427, 161] width 21 height 11
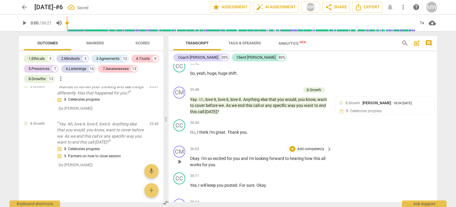
scroll to position [3030, 0]
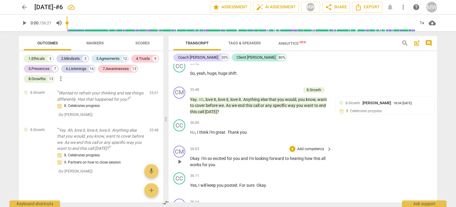
click at [295, 146] on div "+ Add competency" at bounding box center [307, 149] width 35 height 6
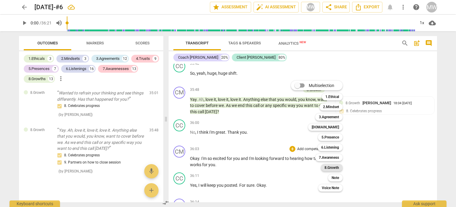
click at [330, 167] on b "8.Growth" at bounding box center [332, 167] width 15 height 7
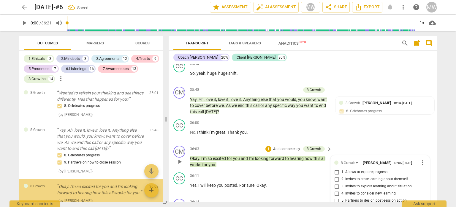
scroll to position [3059, 0]
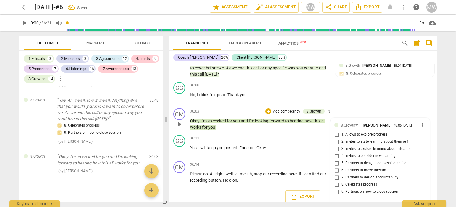
click at [335, 181] on input "8. Celebrates progress" at bounding box center [337, 184] width 10 height 7
checkbox input "true"
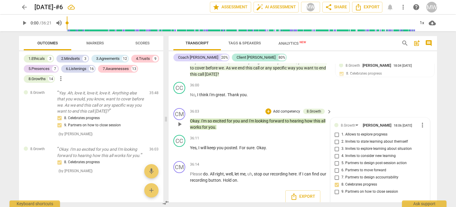
click at [335, 166] on input "6. Partners to move forward" at bounding box center [337, 169] width 10 height 7
checkbox input "true"
click at [238, 185] on div "Export" at bounding box center [303, 196] width 269 height 22
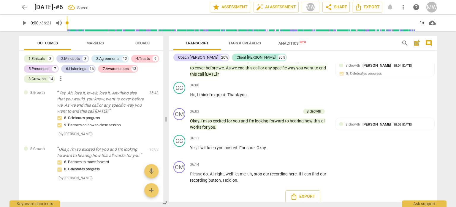
scroll to position [5054, 0]
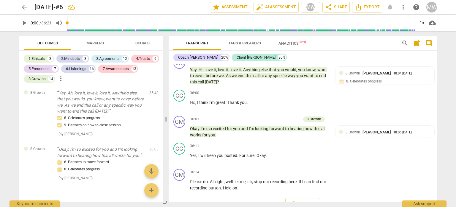
click at [91, 43] on span "Markers" at bounding box center [95, 43] width 18 height 4
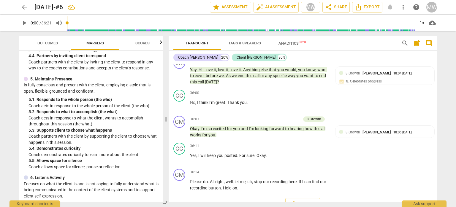
scroll to position [475, 0]
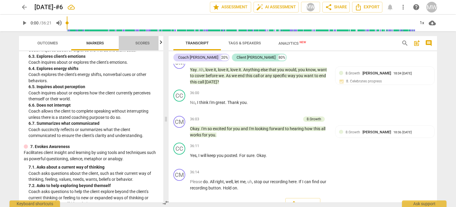
click at [141, 45] on span "Scores" at bounding box center [142, 43] width 14 height 4
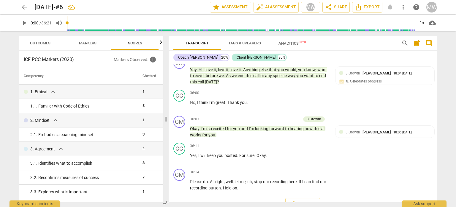
scroll to position [0, 7]
click at [157, 44] on span "Scores" at bounding box center [135, 43] width 48 height 8
click at [162, 42] on icon "button" at bounding box center [161, 42] width 2 height 4
click at [369, 8] on span "Export" at bounding box center [367, 7] width 25 height 7
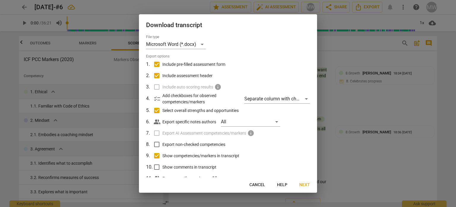
click at [157, 145] on input "Export non-checked competencies" at bounding box center [156, 143] width 11 height 11
checkbox input "true"
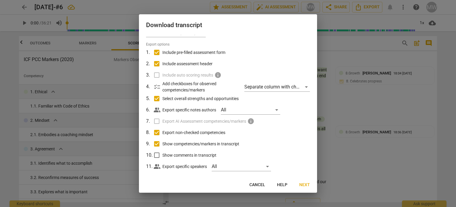
scroll to position [19, 0]
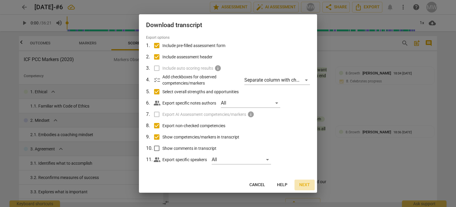
click at [302, 185] on span "Next" at bounding box center [305, 185] width 11 height 6
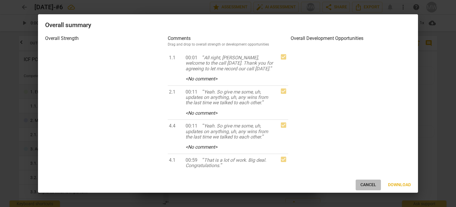
click at [365, 185] on span "Cancel" at bounding box center [369, 185] width 16 height 6
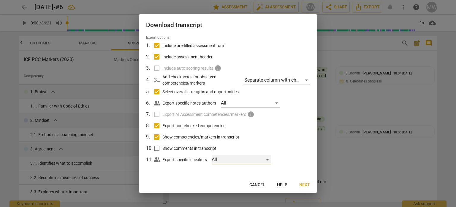
click at [250, 158] on div "All" at bounding box center [241, 160] width 59 height 10
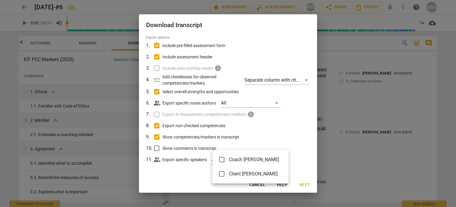
click at [302, 186] on div at bounding box center [228, 103] width 456 height 207
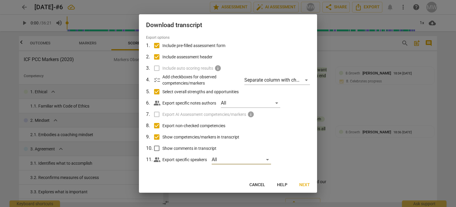
click at [304, 184] on span "Next" at bounding box center [305, 185] width 11 height 6
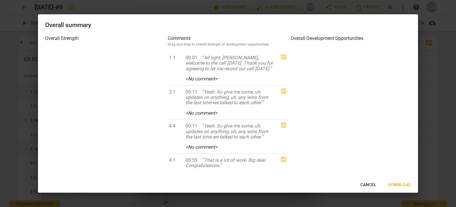
click at [391, 184] on span "Download" at bounding box center [399, 185] width 23 height 6
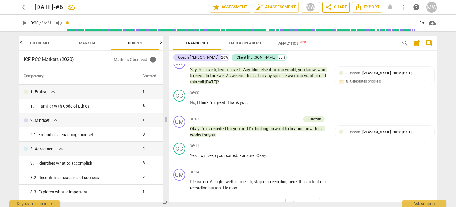
click at [341, 9] on span "share Share" at bounding box center [336, 7] width 22 height 7
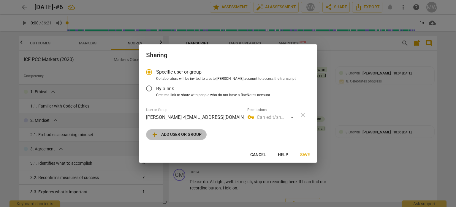
click at [184, 137] on span "add Add user or group" at bounding box center [176, 134] width 51 height 7
radio input "false"
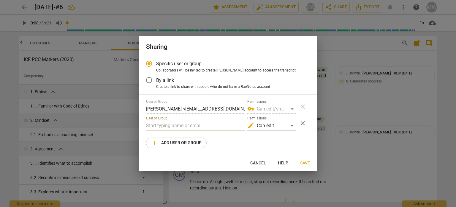
click at [177, 122] on input "text" at bounding box center [195, 126] width 99 height 10
type input "linda"
drag, startPoint x: 161, startPoint y: 126, endPoint x: 123, endPoint y: 123, distance: 37.9
click at [124, 123] on div "Sharing Specific user or group Collaborators will be invited to create RaeNotes…" at bounding box center [228, 103] width 456 height 207
click at [261, 163] on span "Cancel" at bounding box center [258, 163] width 16 height 6
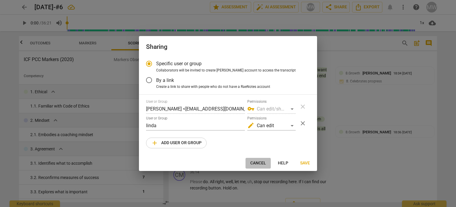
radio input "false"
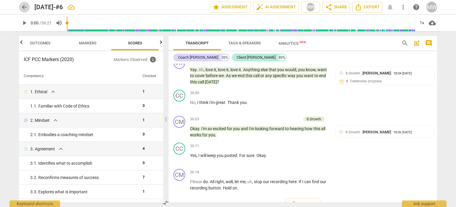
drag, startPoint x: 25, startPoint y: 9, endPoint x: 32, endPoint y: 5, distance: 7.9
click at [25, 9] on span "arrow_back" at bounding box center [24, 7] width 7 height 7
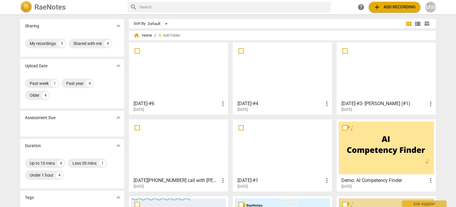
click at [271, 77] on div at bounding box center [282, 71] width 95 height 53
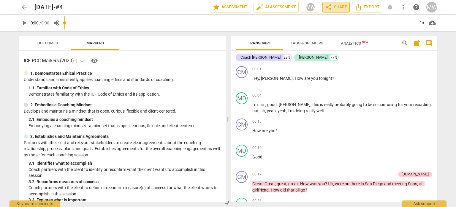
click at [338, 9] on span "share Share" at bounding box center [336, 7] width 22 height 7
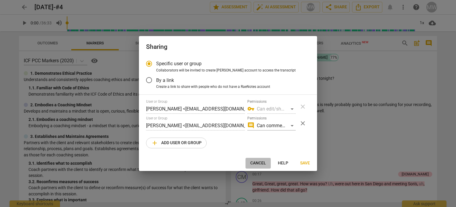
click at [256, 163] on span "Cancel" at bounding box center [258, 163] width 16 height 6
radio input "false"
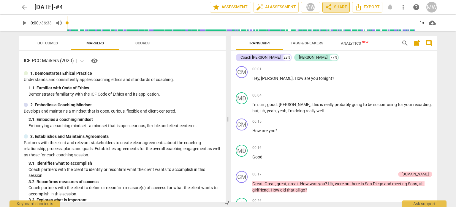
click at [333, 7] on span "share Share" at bounding box center [336, 7] width 22 height 7
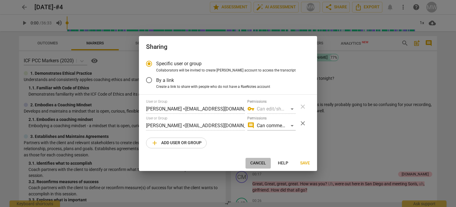
click at [268, 159] on button "Cancel" at bounding box center [258, 162] width 25 height 11
radio input "false"
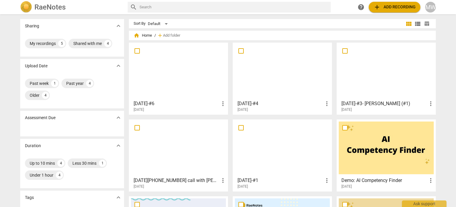
click at [181, 75] on div at bounding box center [178, 71] width 95 height 53
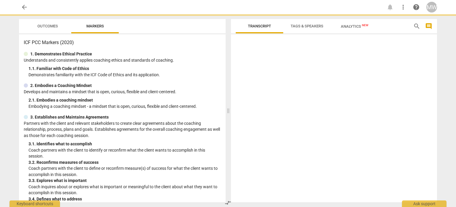
click at [181, 75] on p "Demonstrates familiarity with the ICF Code of Ethics and its application." at bounding box center [125, 75] width 193 height 6
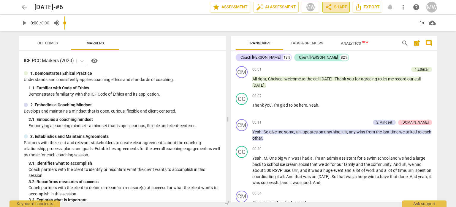
click at [338, 8] on span "share Share" at bounding box center [336, 7] width 22 height 7
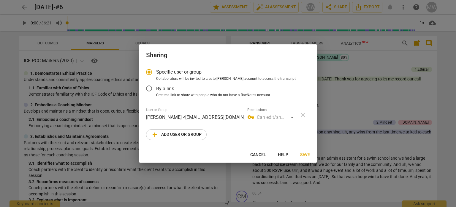
click at [184, 132] on span "add Add user or group" at bounding box center [176, 134] width 51 height 7
radio input "false"
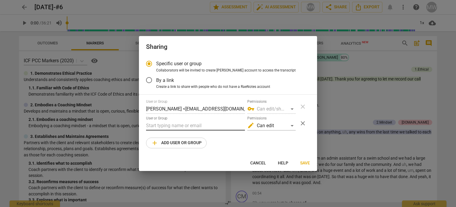
click at [170, 124] on input "text" at bounding box center [195, 126] width 99 height 10
type input "[EMAIL_ADDRESS][DOMAIN_NAME]"
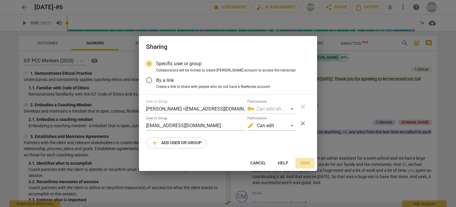
click at [305, 166] on span "Save" at bounding box center [305, 163] width 10 height 6
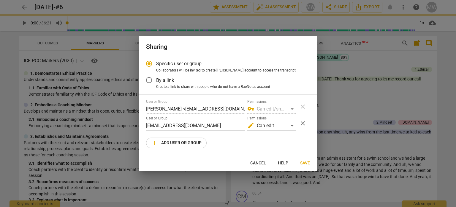
radio input "false"
type input "[PERSON_NAME] <[EMAIL_ADDRESS][DOMAIN_NAME]>"
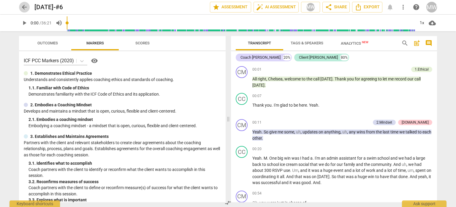
click at [28, 8] on span "arrow_back" at bounding box center [24, 7] width 11 height 7
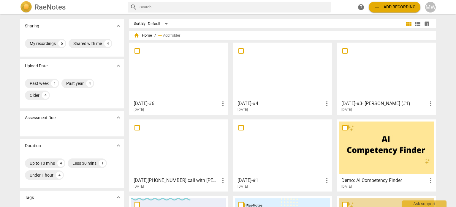
click at [276, 85] on div at bounding box center [282, 71] width 95 height 53
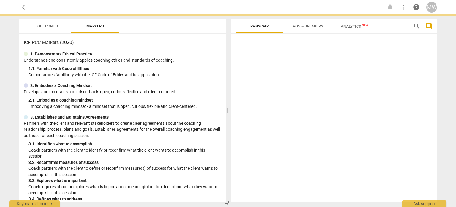
click at [276, 85] on div at bounding box center [334, 119] width 206 height 165
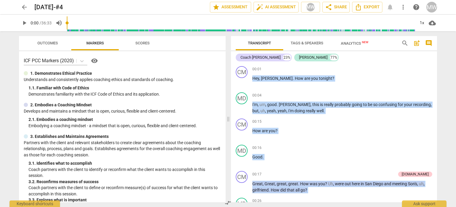
click at [132, 44] on span "Scores" at bounding box center [142, 43] width 29 height 8
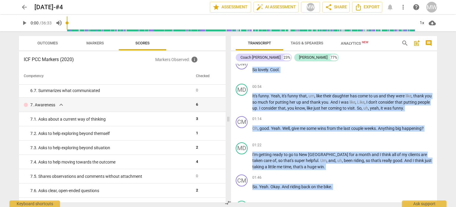
scroll to position [327, 0]
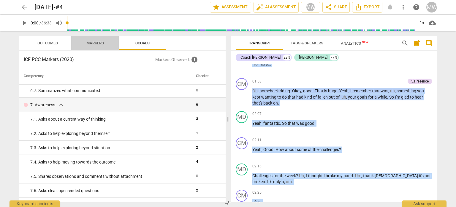
click at [105, 43] on span "Markers" at bounding box center [95, 43] width 32 height 8
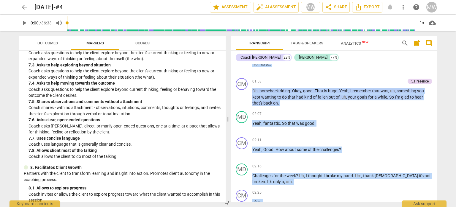
scroll to position [656, 0]
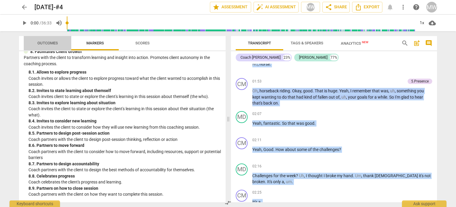
click at [51, 47] on button "Outcomes" at bounding box center [48, 43] width 48 height 14
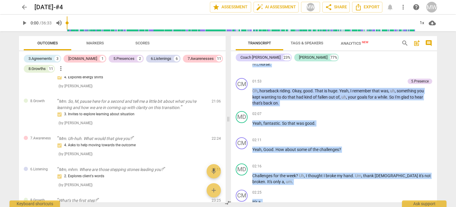
scroll to position [773, 0]
